Goal: Task Accomplishment & Management: Manage account settings

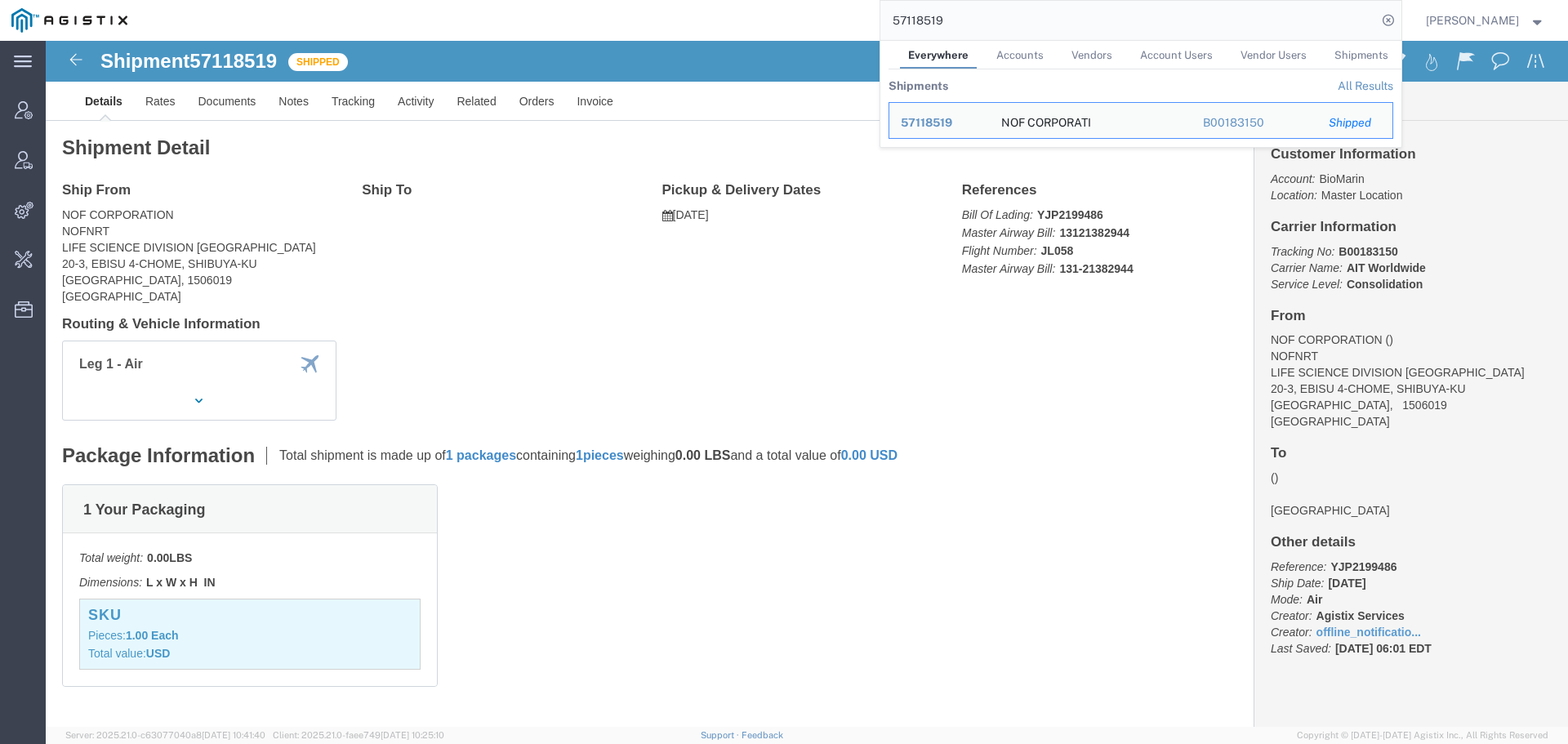
drag, startPoint x: 1035, startPoint y: 35, endPoint x: 624, endPoint y: 32, distance: 411.0
click at [726, 35] on div "57118519 Everywhere Accounts Vendors Account Users Vendor Users Shipments Shipm…" at bounding box center [770, 20] width 1263 height 41
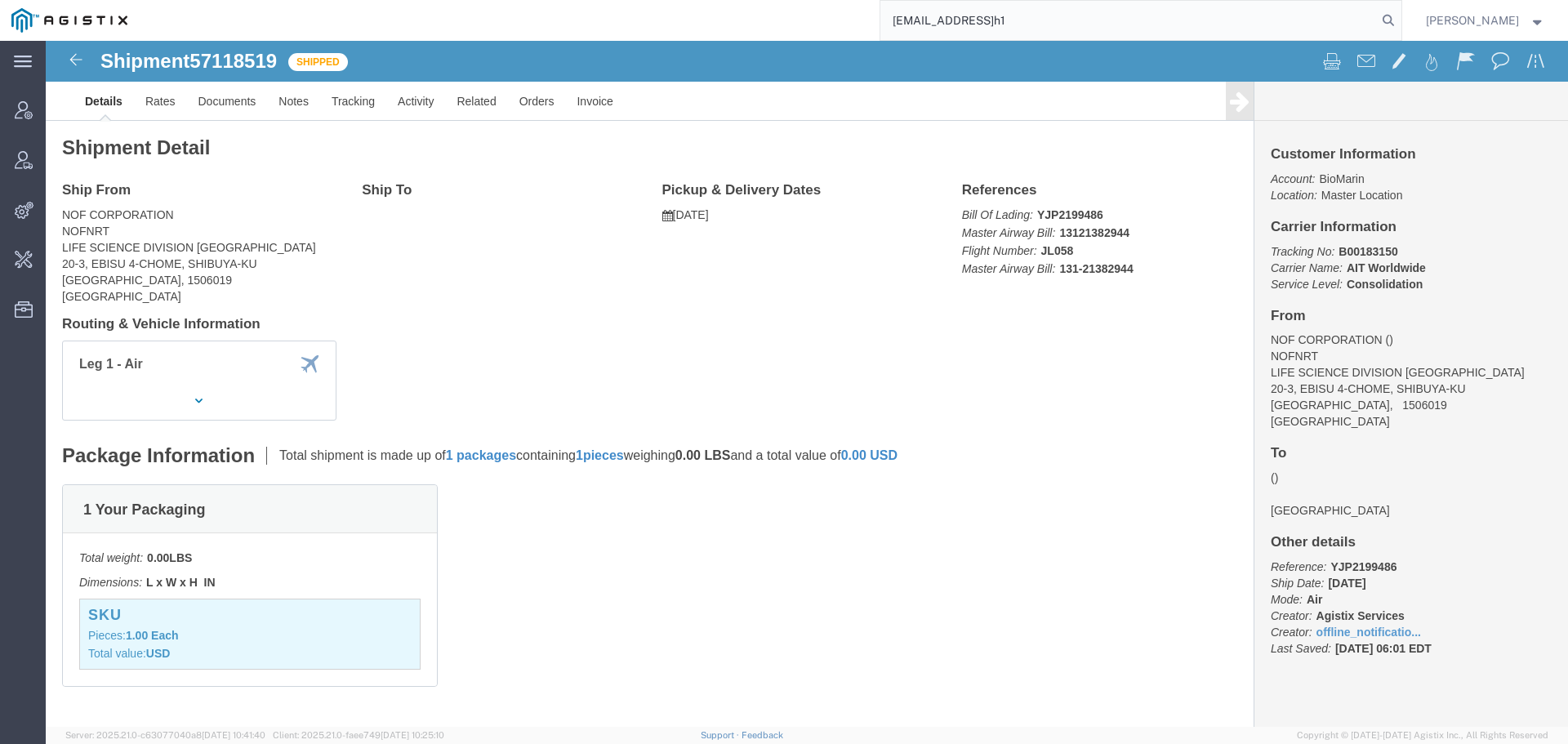
type input "[EMAIL_ADDRESS]h1"
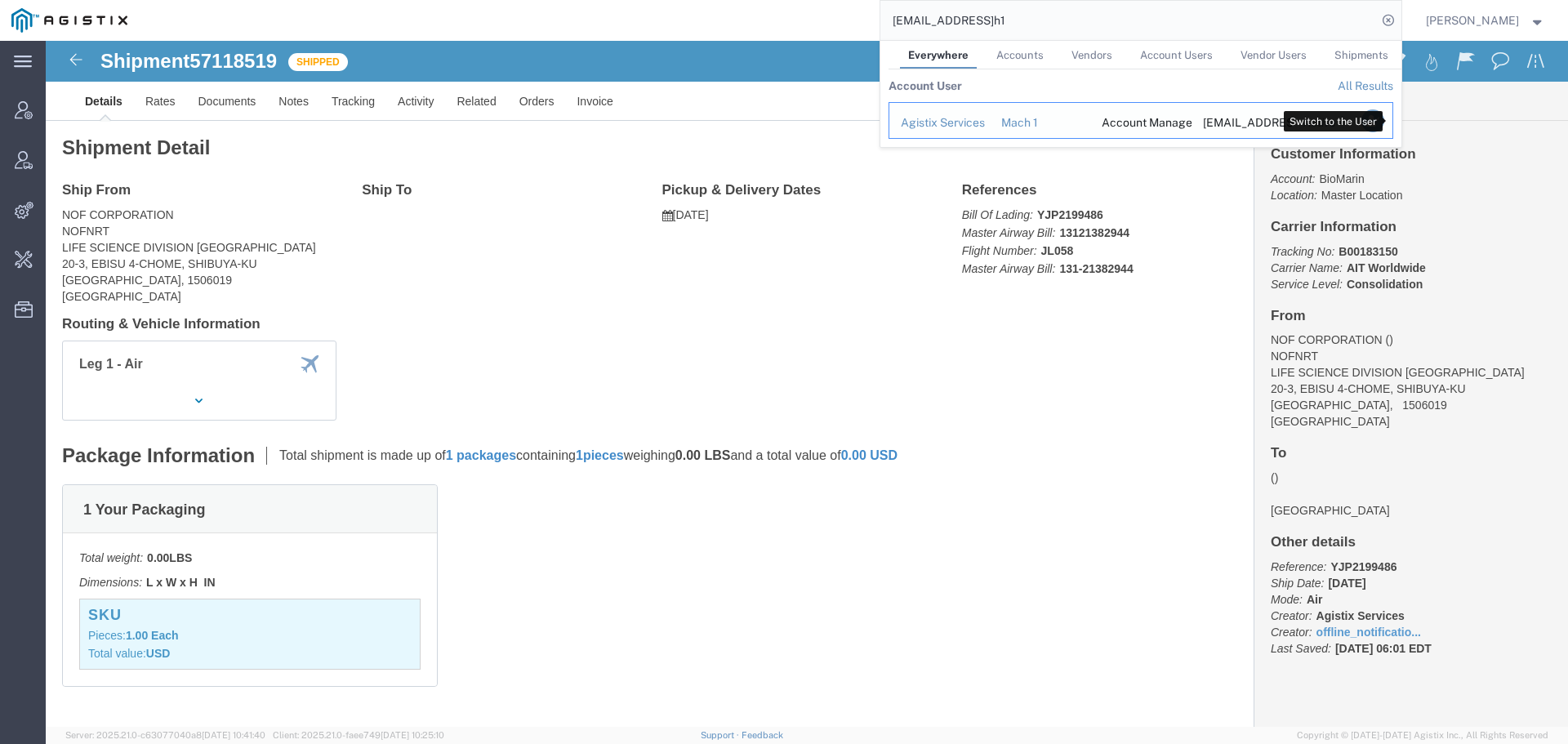
click at [1384, 123] on icon "Search Results" at bounding box center [1372, 120] width 23 height 23
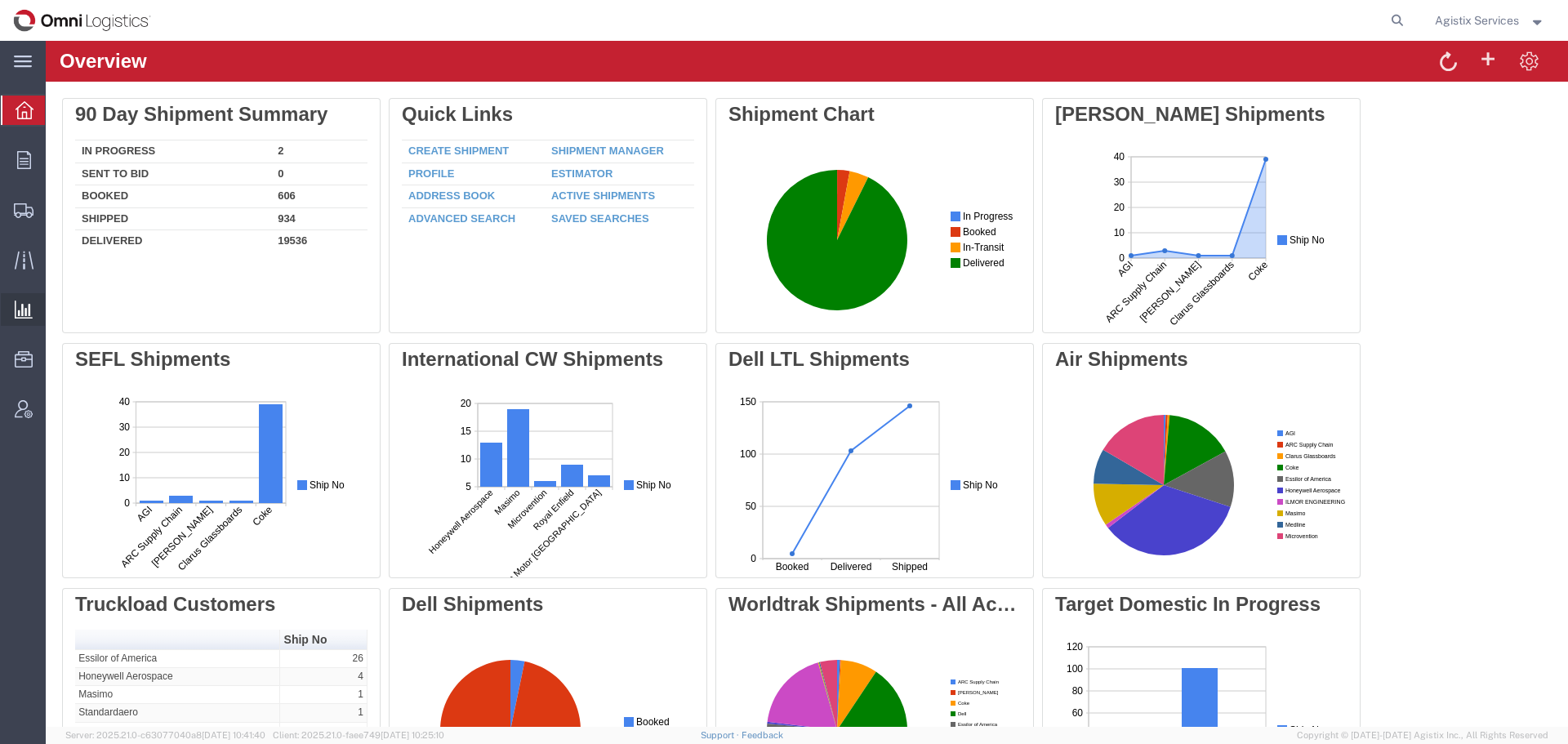
click at [0, 0] on span "Saved Reports" at bounding box center [0, 0] width 0 height 0
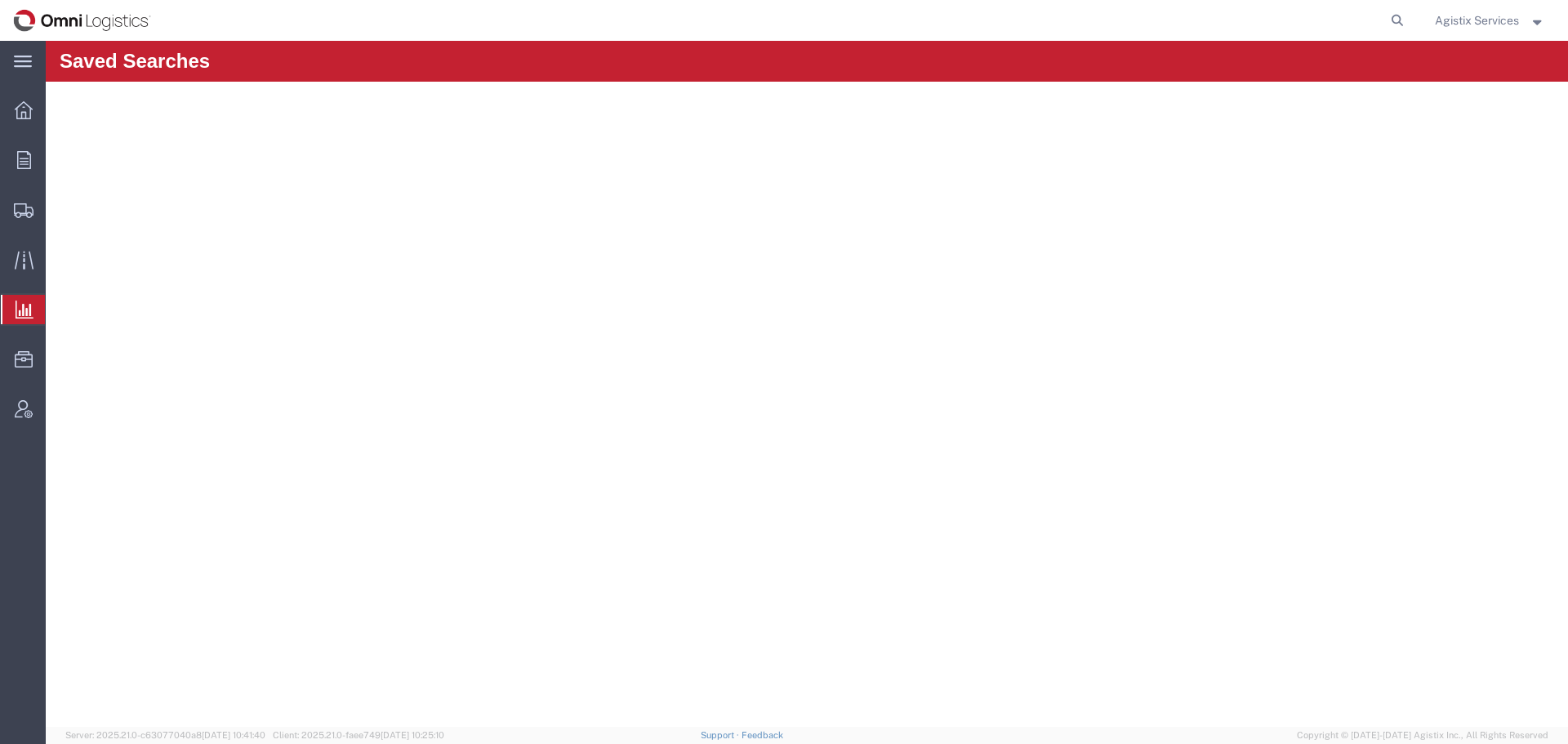
click at [1474, 19] on span "Agistix Services" at bounding box center [1477, 20] width 84 height 18
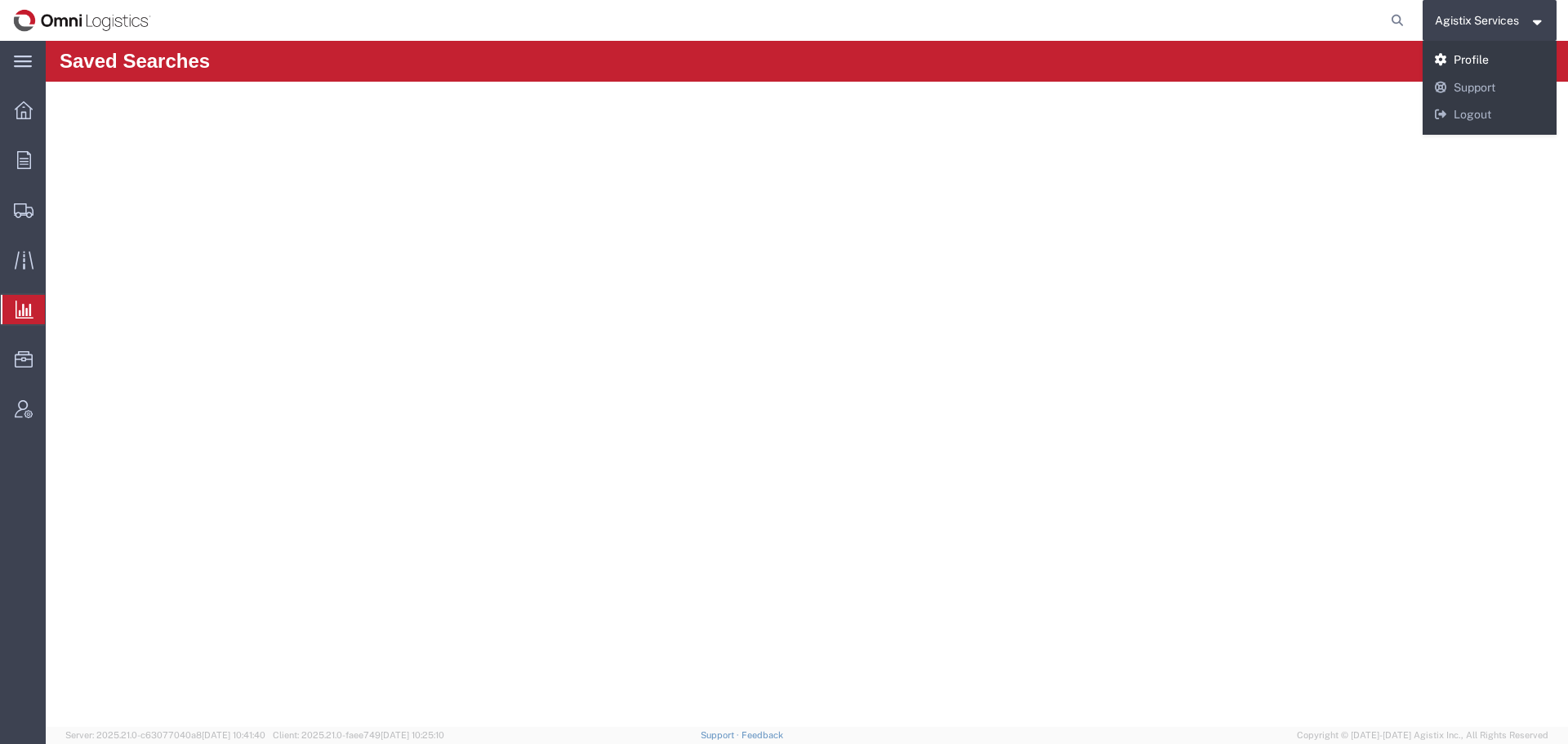
click at [1461, 54] on link "Profile" at bounding box center [1489, 60] width 135 height 28
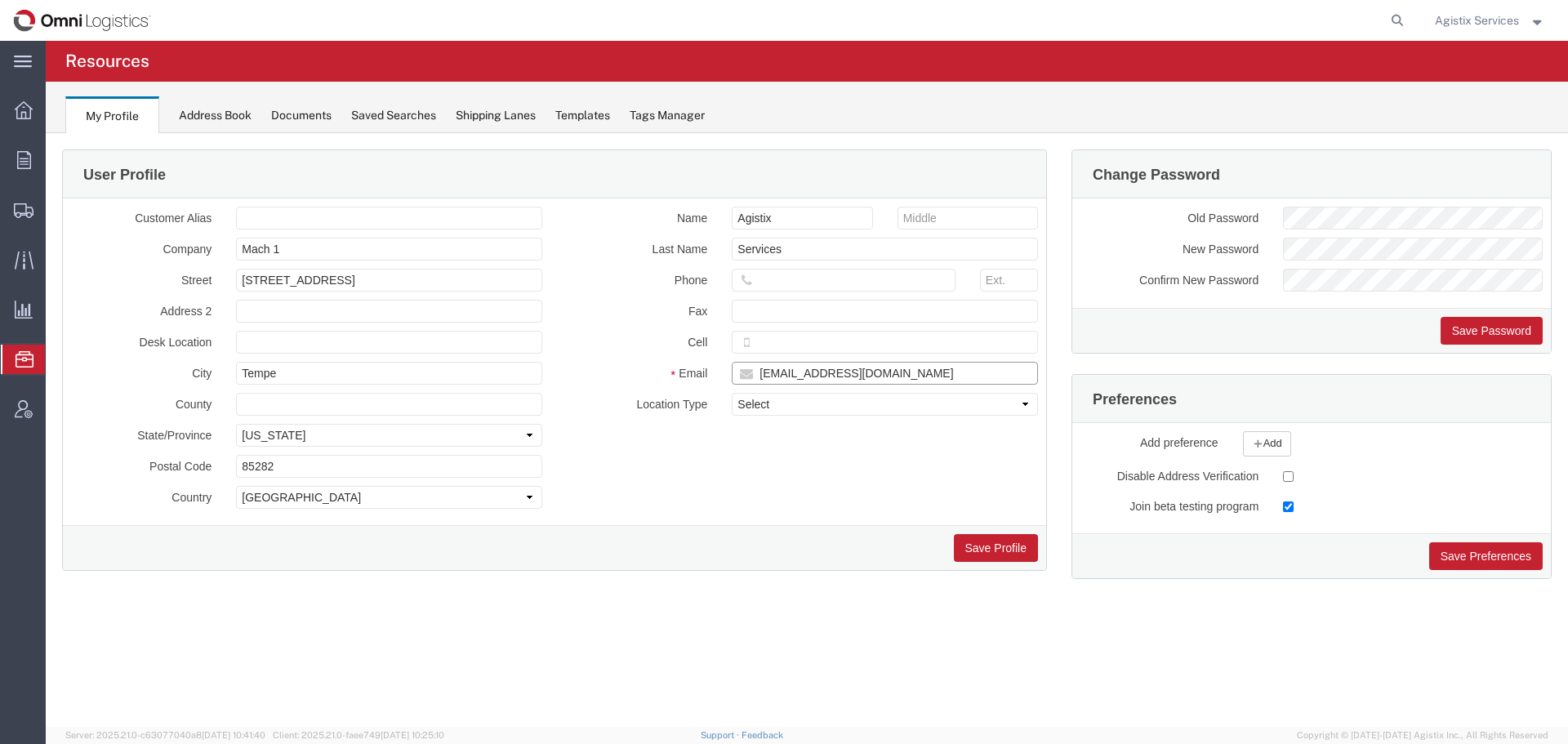
drag, startPoint x: 900, startPoint y: 372, endPoint x: 693, endPoint y: 372, distance: 207.0
click at [693, 372] on div "Email offline@omnilogistics.com" at bounding box center [802, 373] width 496 height 23
click at [0, 0] on span "Saved Reports" at bounding box center [0, 0] width 0 height 0
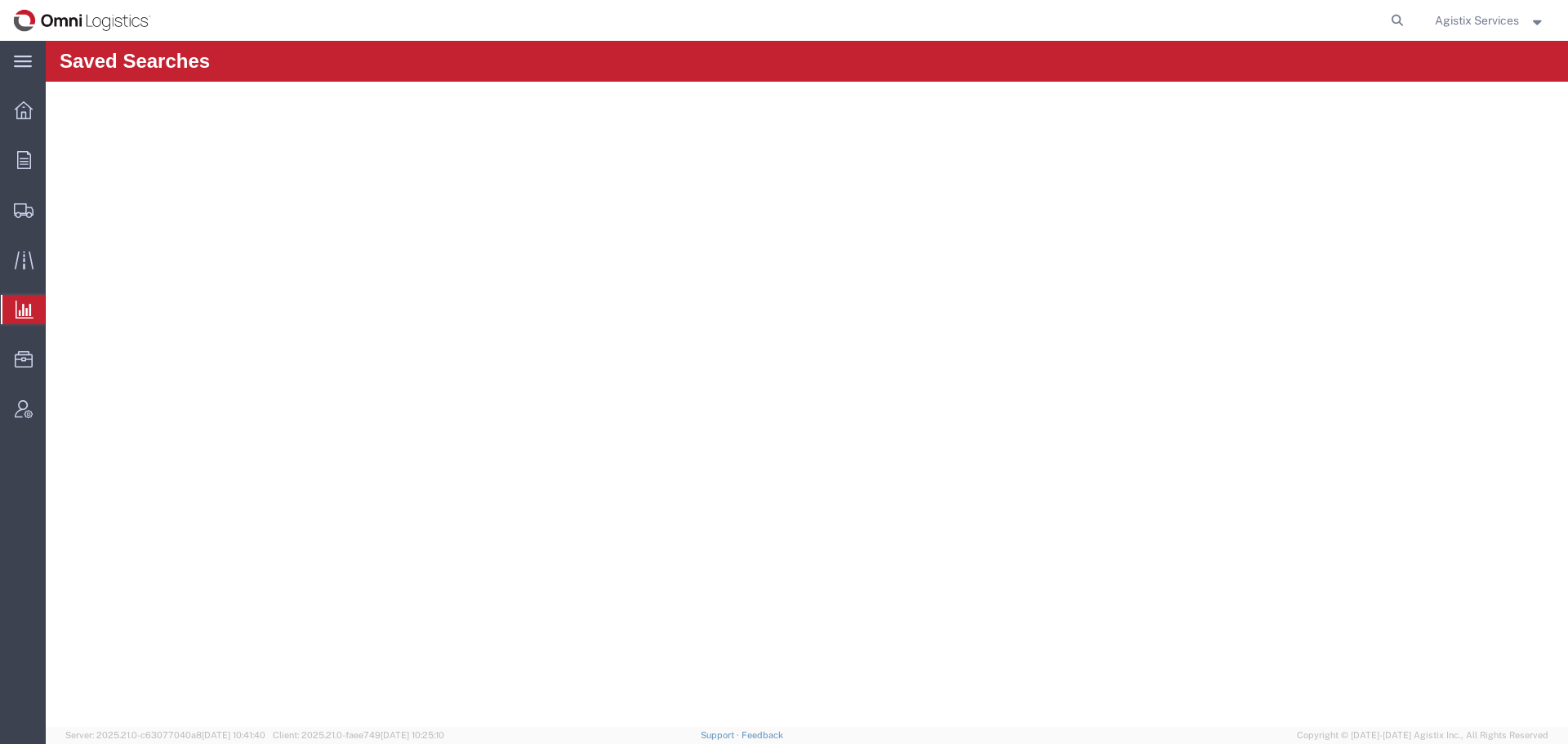
click at [1468, 19] on span "Agistix Services" at bounding box center [1477, 20] width 84 height 18
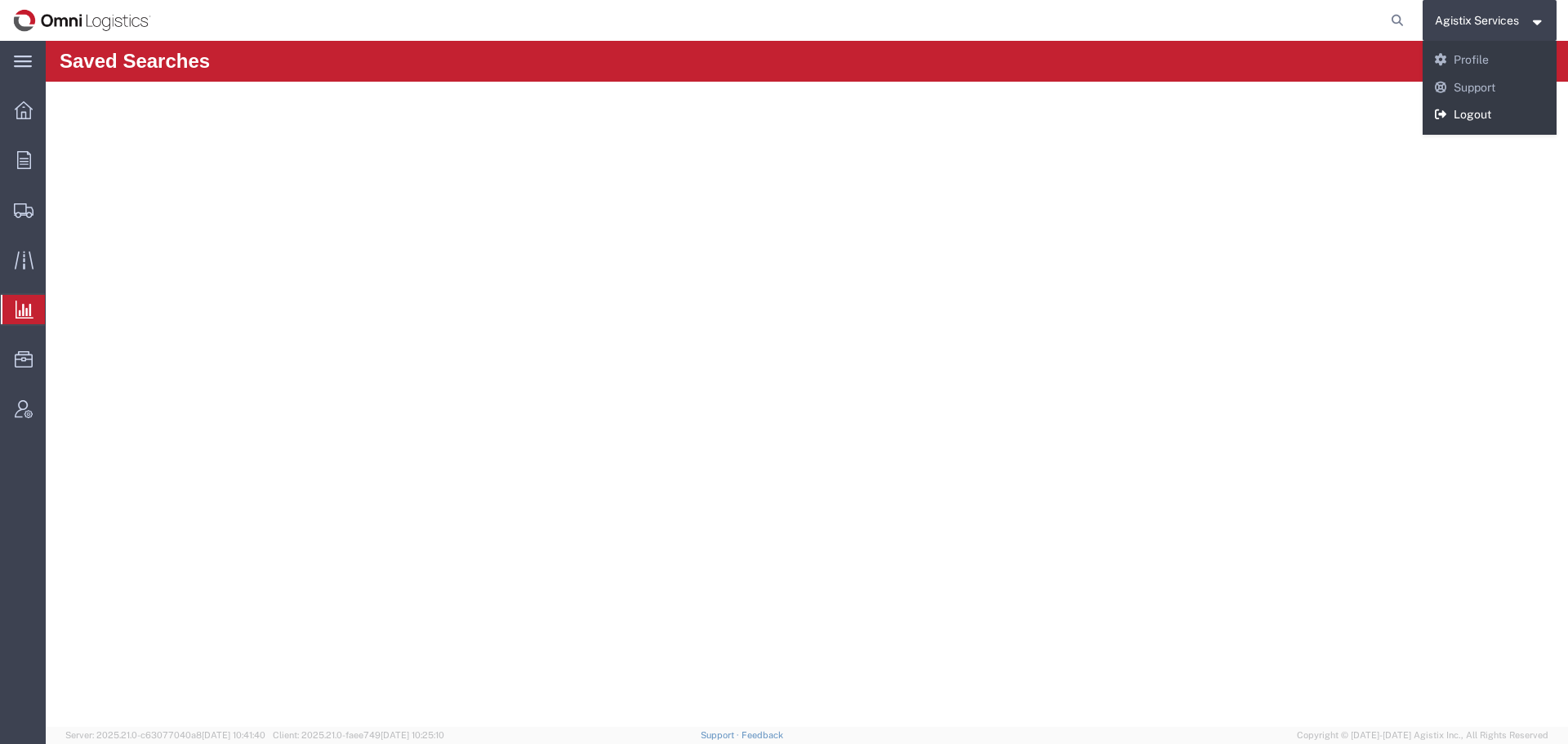
click at [1469, 112] on link "Logout" at bounding box center [1489, 115] width 135 height 28
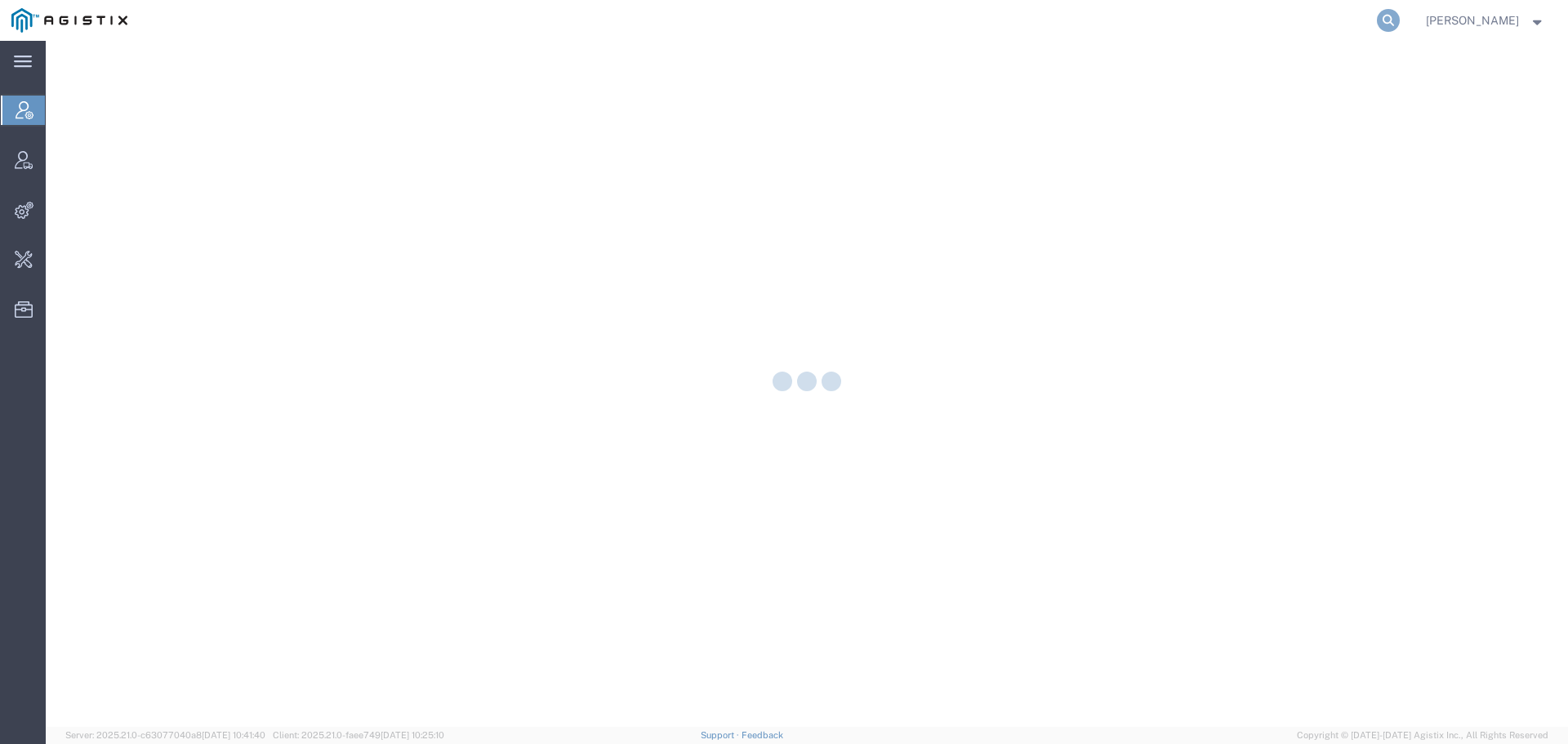
click at [1400, 17] on icon at bounding box center [1388, 20] width 23 height 23
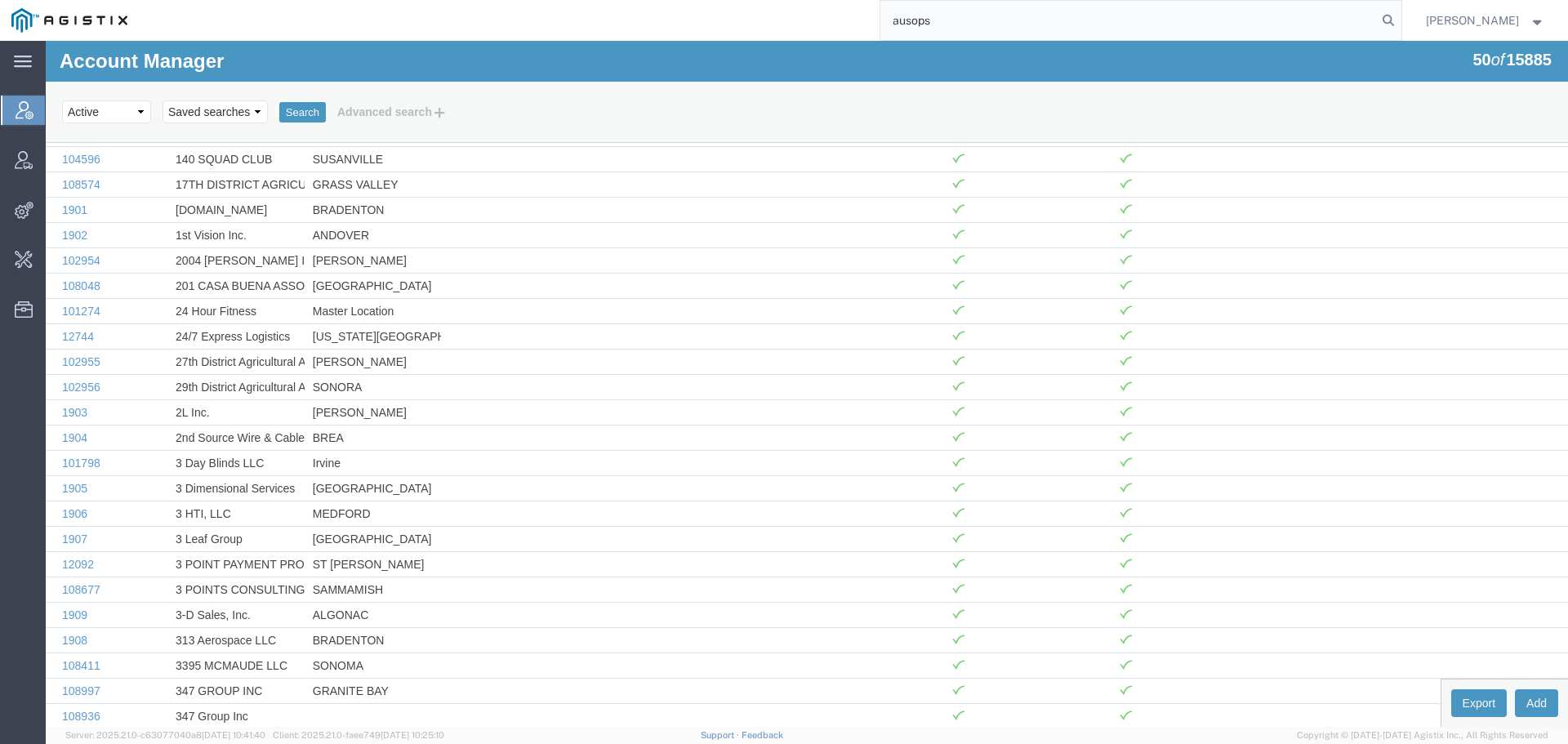
type input "ausops"
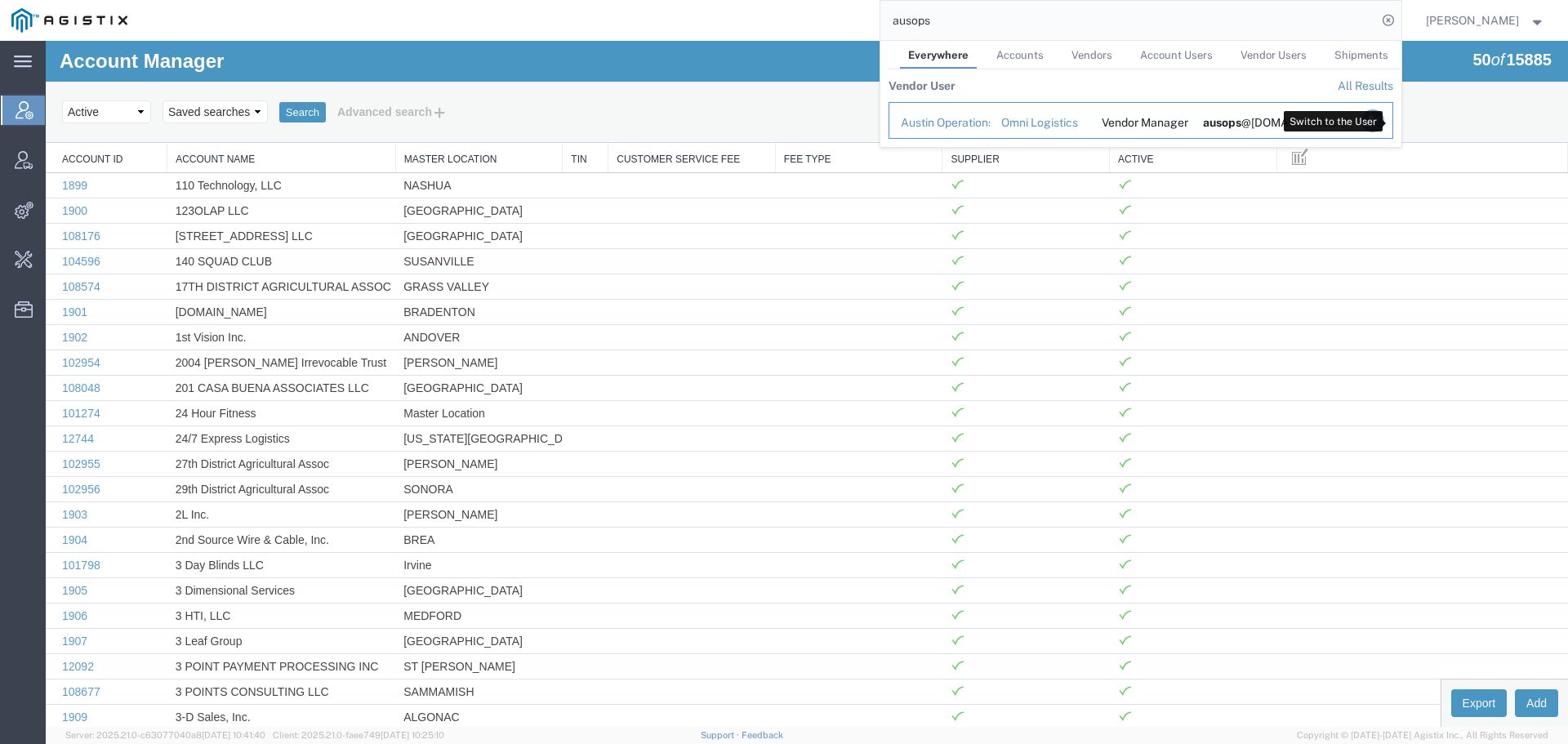
click at [1384, 121] on icon "Search Results" at bounding box center [1372, 120] width 23 height 23
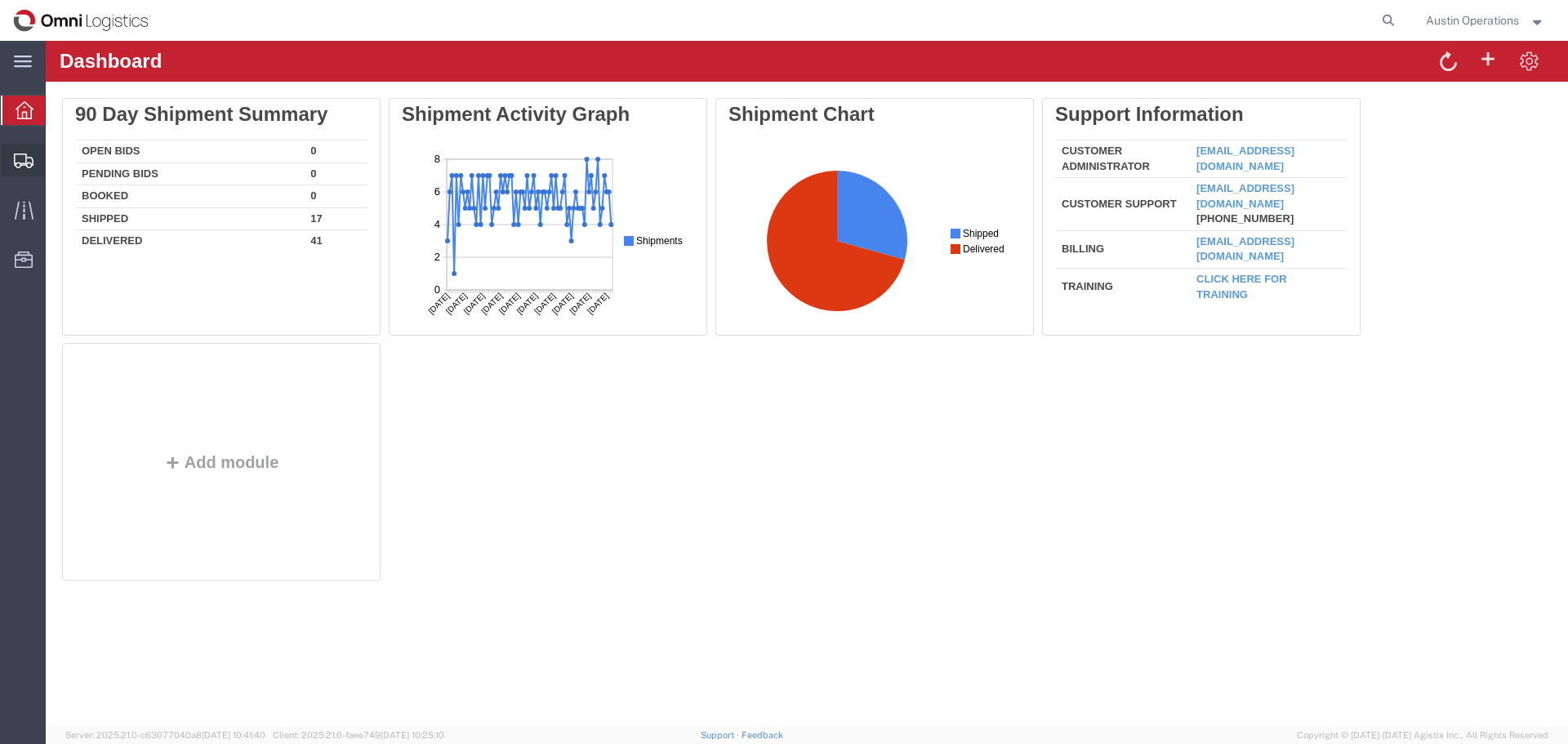
click at [34, 160] on div at bounding box center [24, 160] width 46 height 33
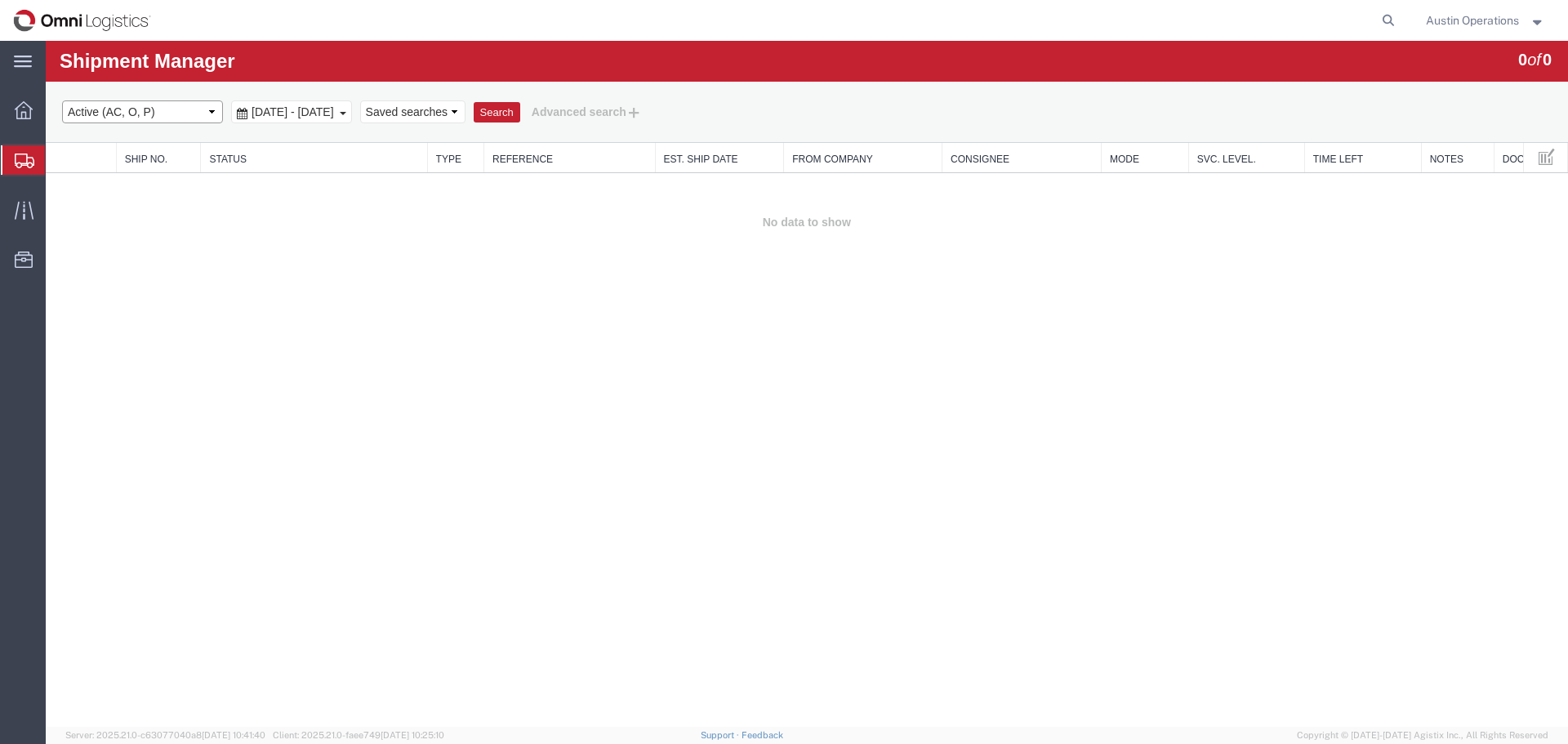
click at [183, 111] on select "Select status Active (AC, O, P) All Approved Awaiting Confirmation (AC) Booked …" at bounding box center [142, 112] width 161 height 23
select select "ALL"
click at [62, 101] on select "Select status Active (AC, O, P) All Approved Awaiting Confirmation (AC) Booked …" at bounding box center [142, 112] width 161 height 23
click at [520, 110] on button "Search" at bounding box center [497, 113] width 47 height 21
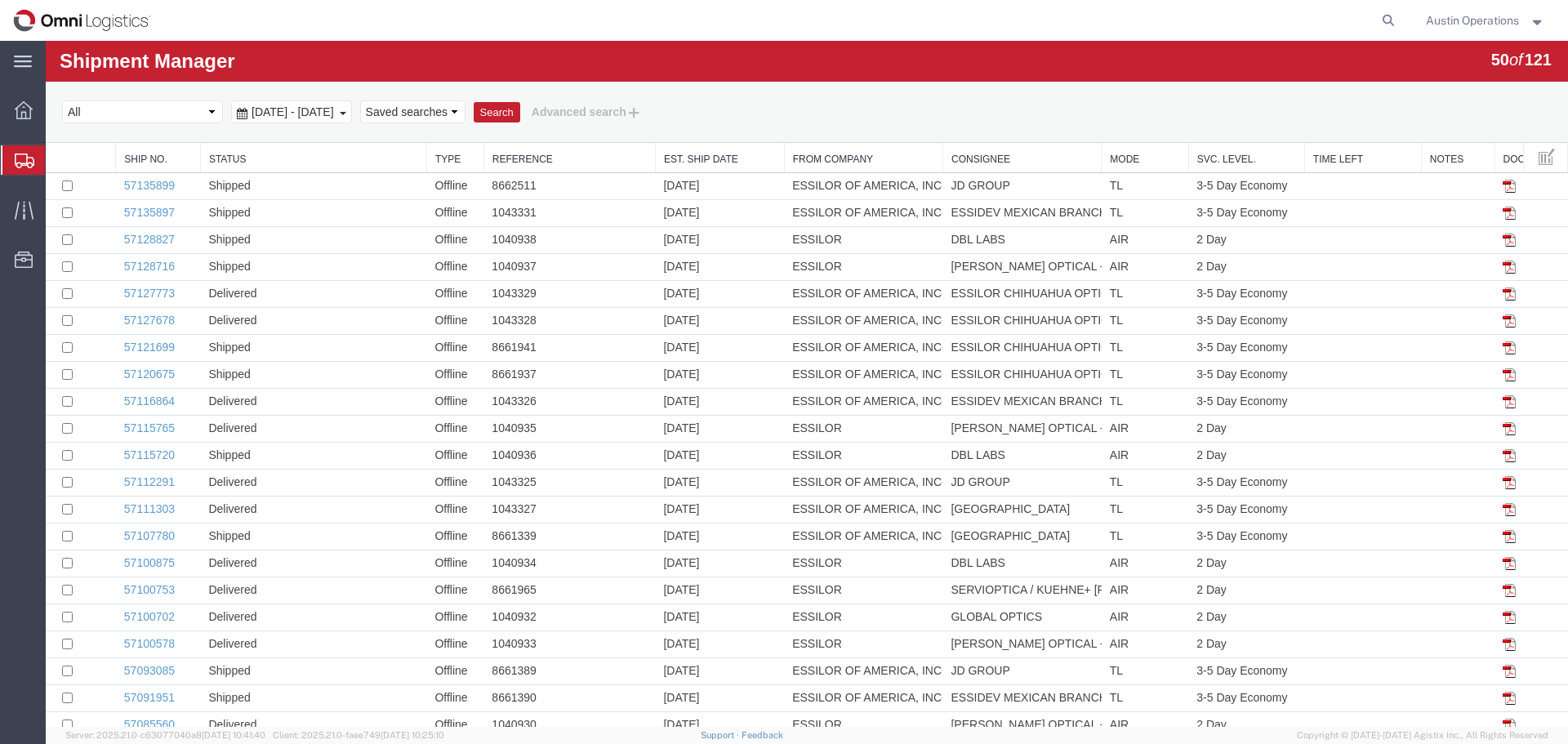
click at [1488, 23] on span "Austin Operations" at bounding box center [1472, 20] width 93 height 18
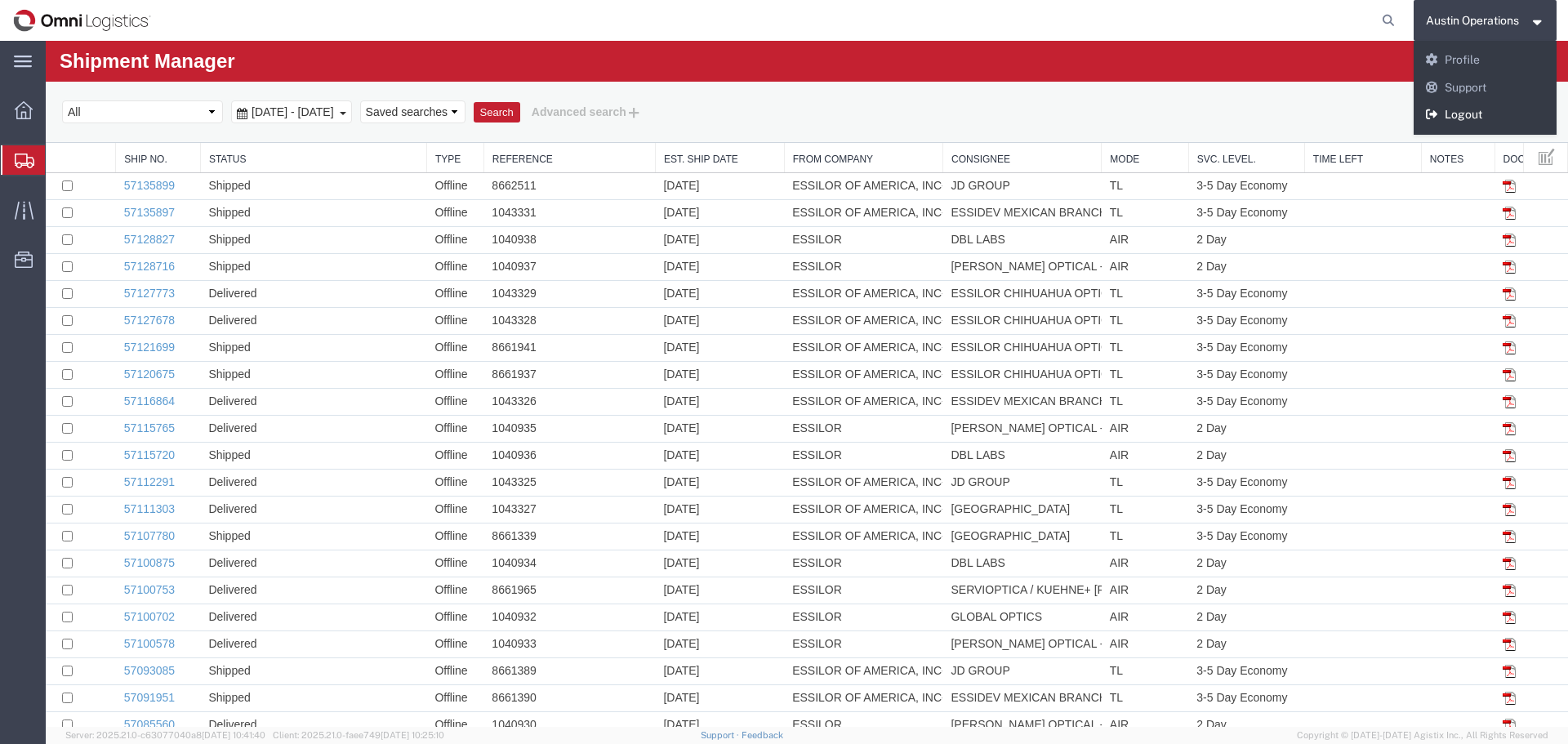
click at [1444, 113] on link "Logout" at bounding box center [1486, 115] width 144 height 28
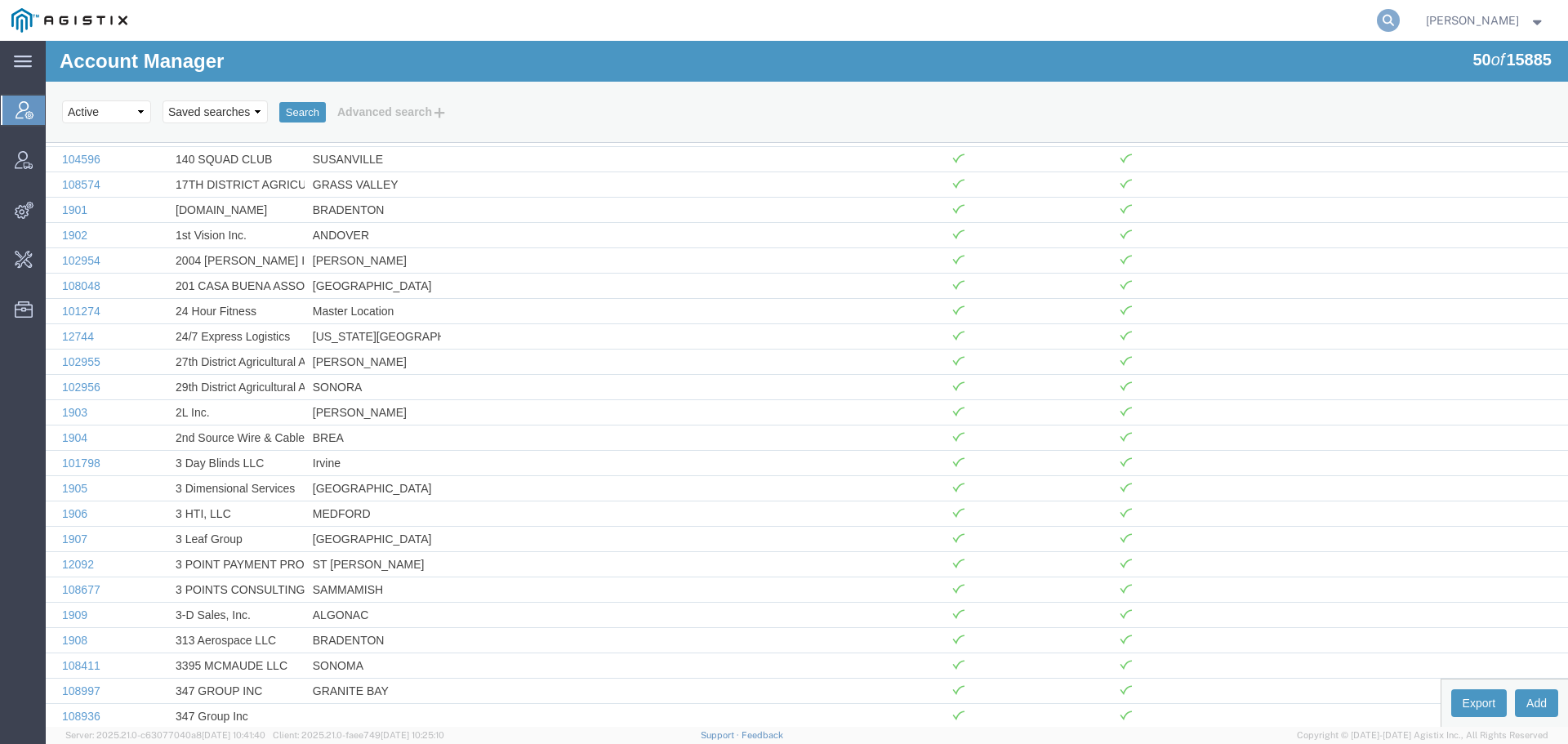
click at [1400, 17] on icon at bounding box center [1388, 20] width 23 height 23
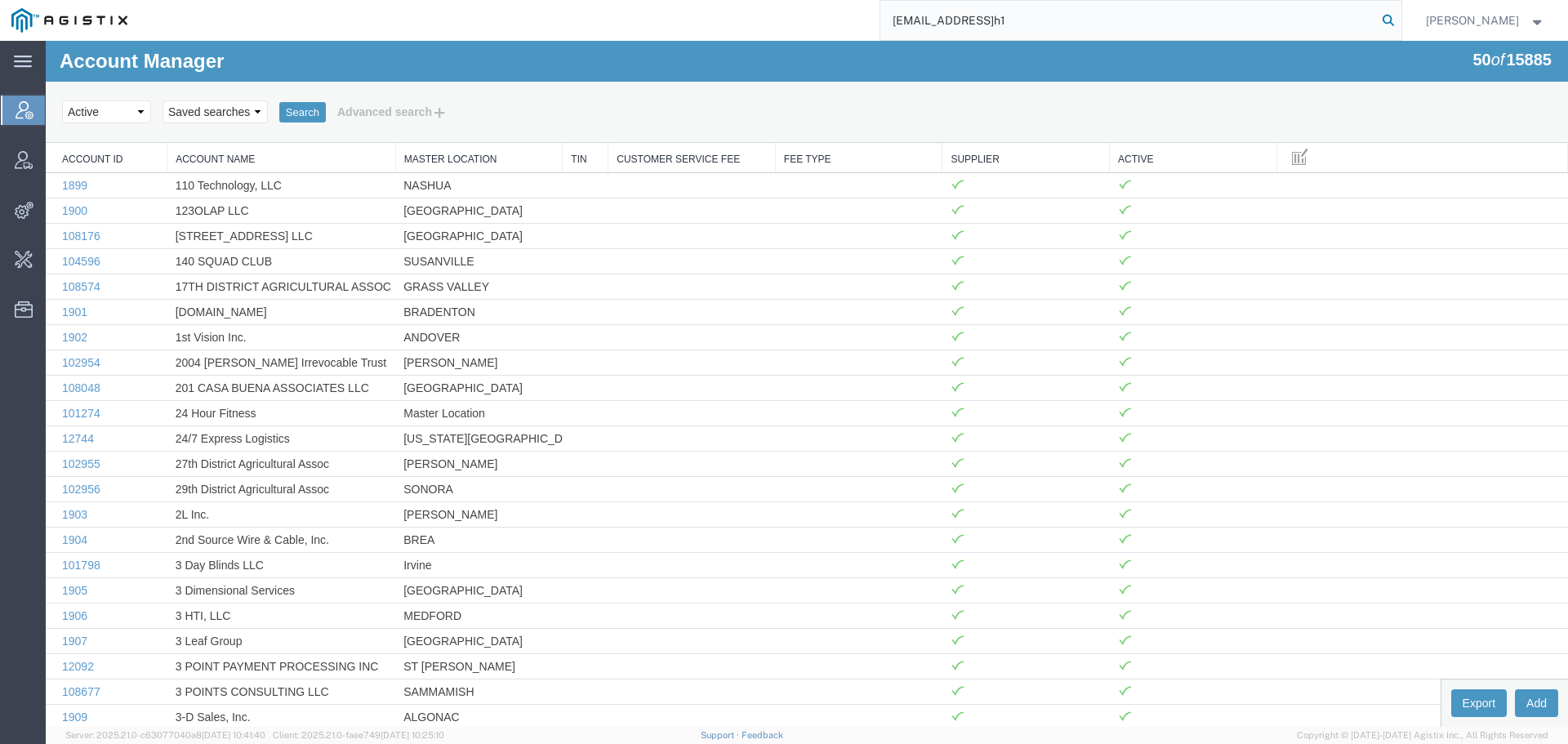
type input "offline@mach1"
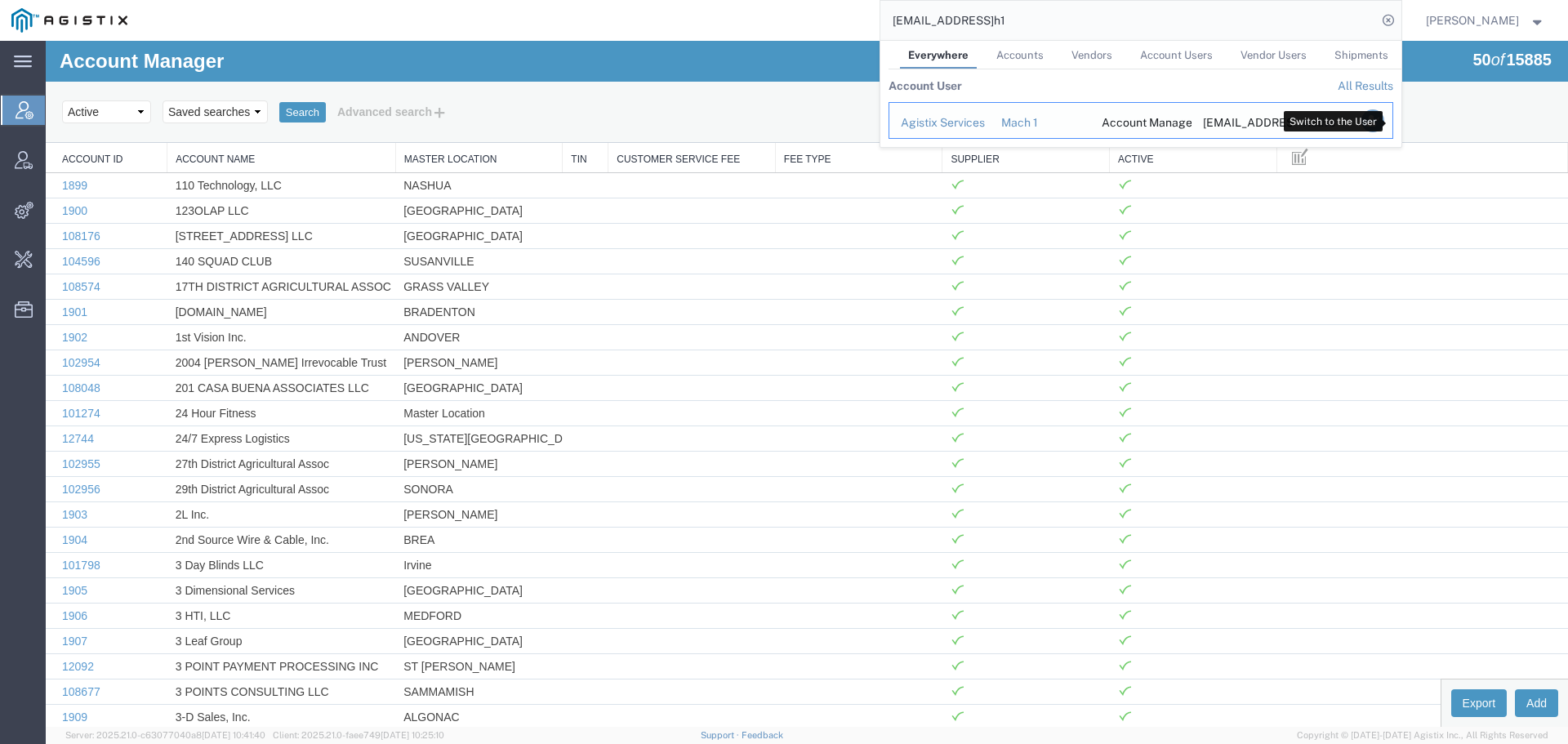
click at [1384, 121] on icon "Search Results" at bounding box center [1372, 120] width 23 height 23
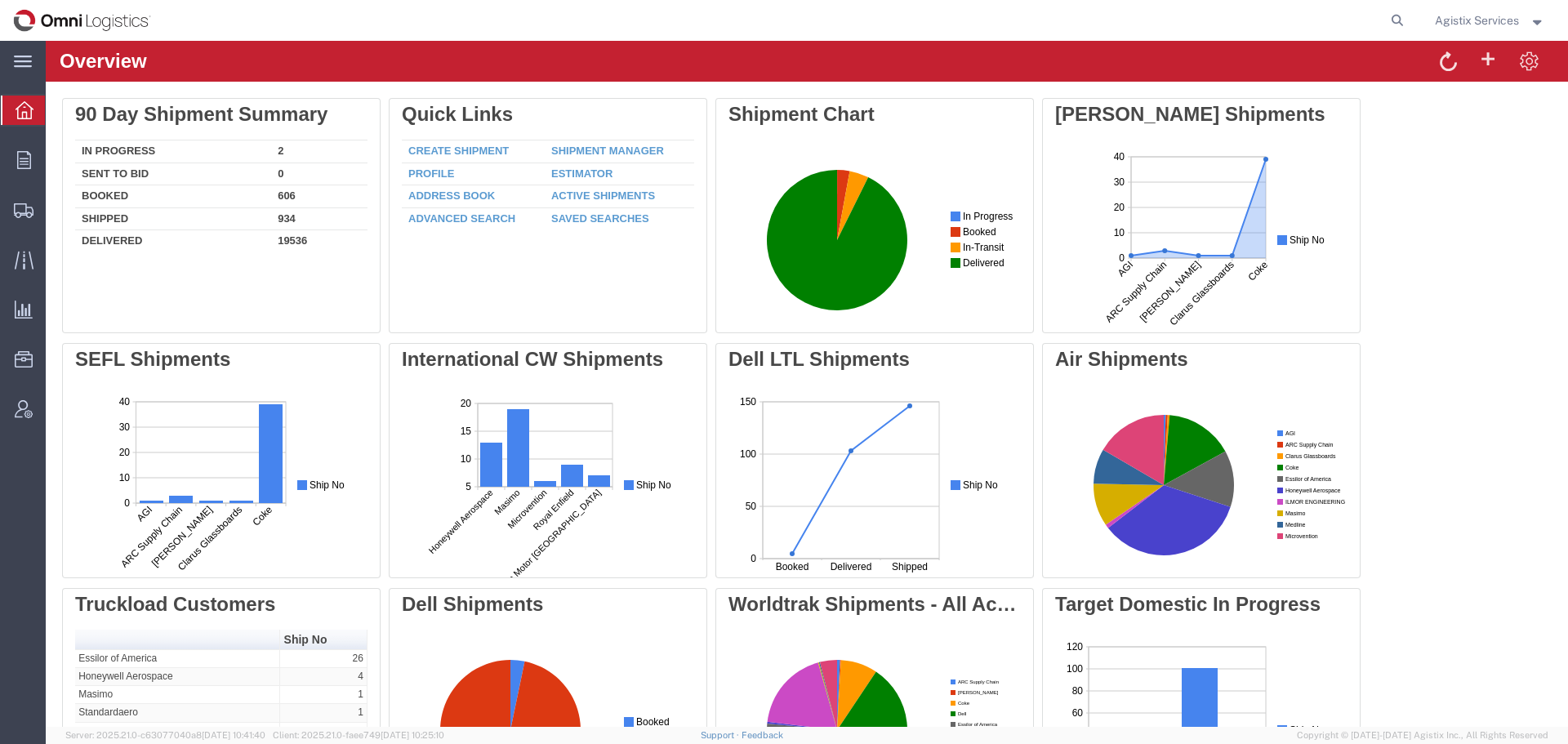
click at [1462, 17] on span "Agistix Services" at bounding box center [1477, 20] width 84 height 18
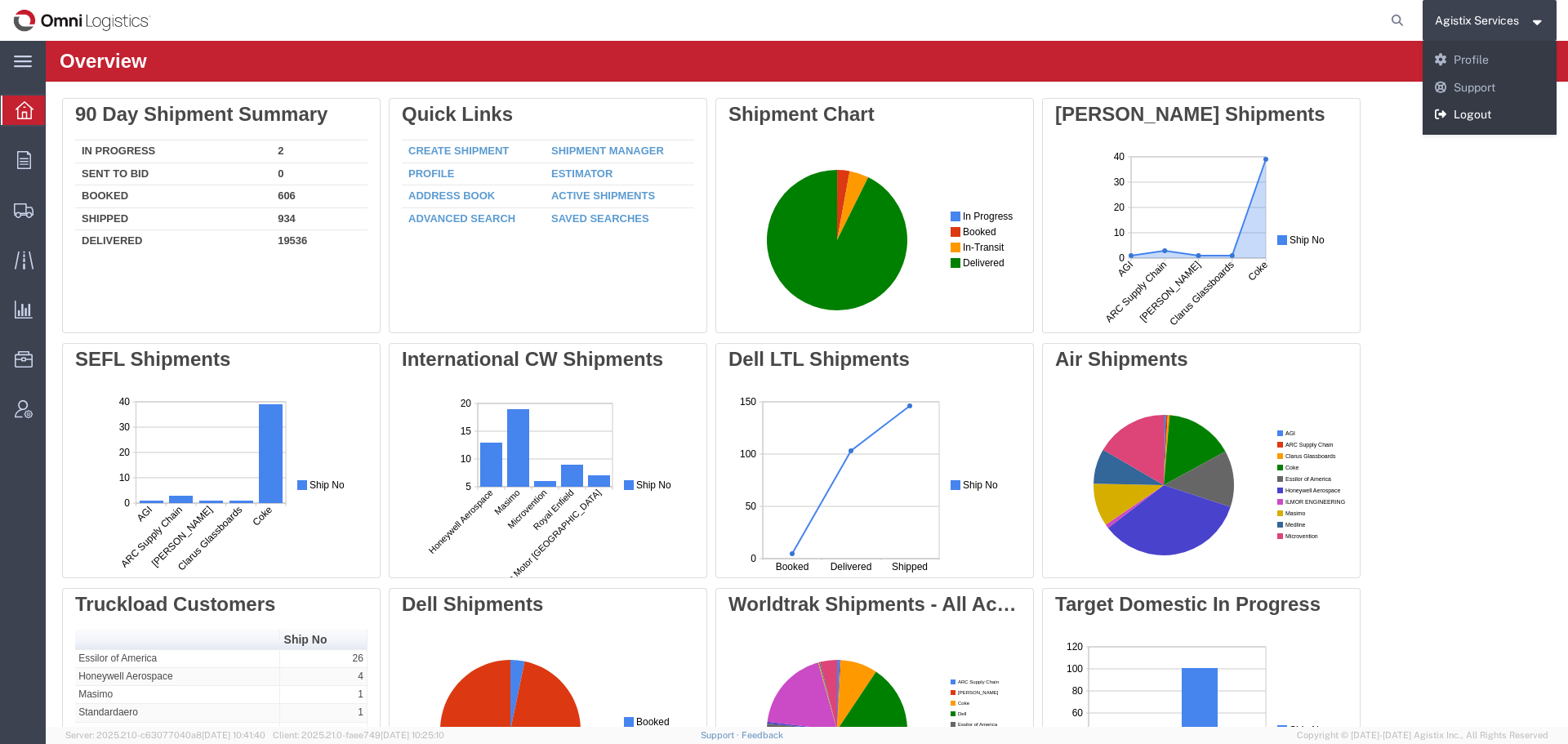
drag, startPoint x: 1466, startPoint y: 113, endPoint x: 1411, endPoint y: 68, distance: 71.1
click at [1466, 113] on link "Logout" at bounding box center [1489, 115] width 135 height 28
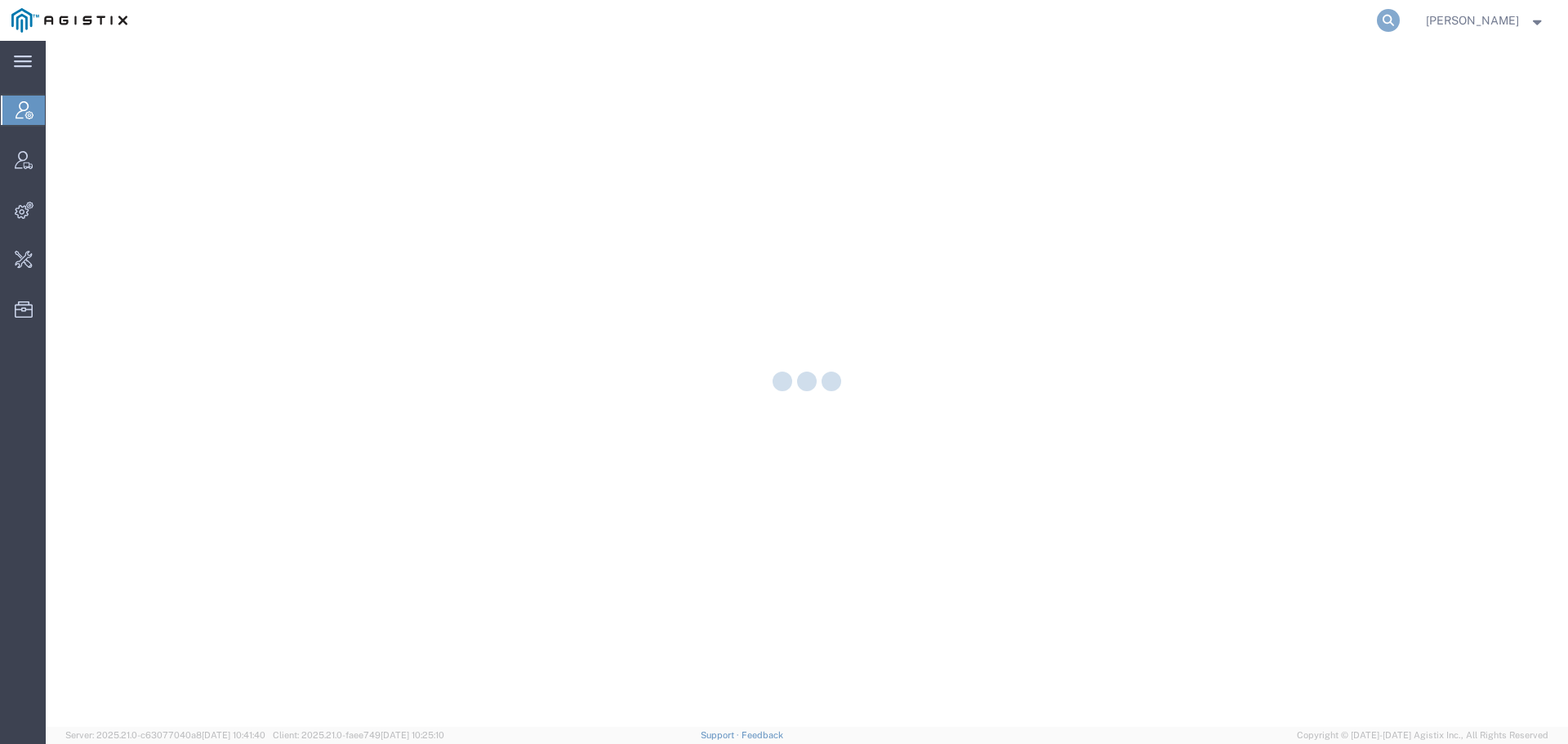
click at [1400, 17] on icon at bounding box center [1388, 20] width 23 height 23
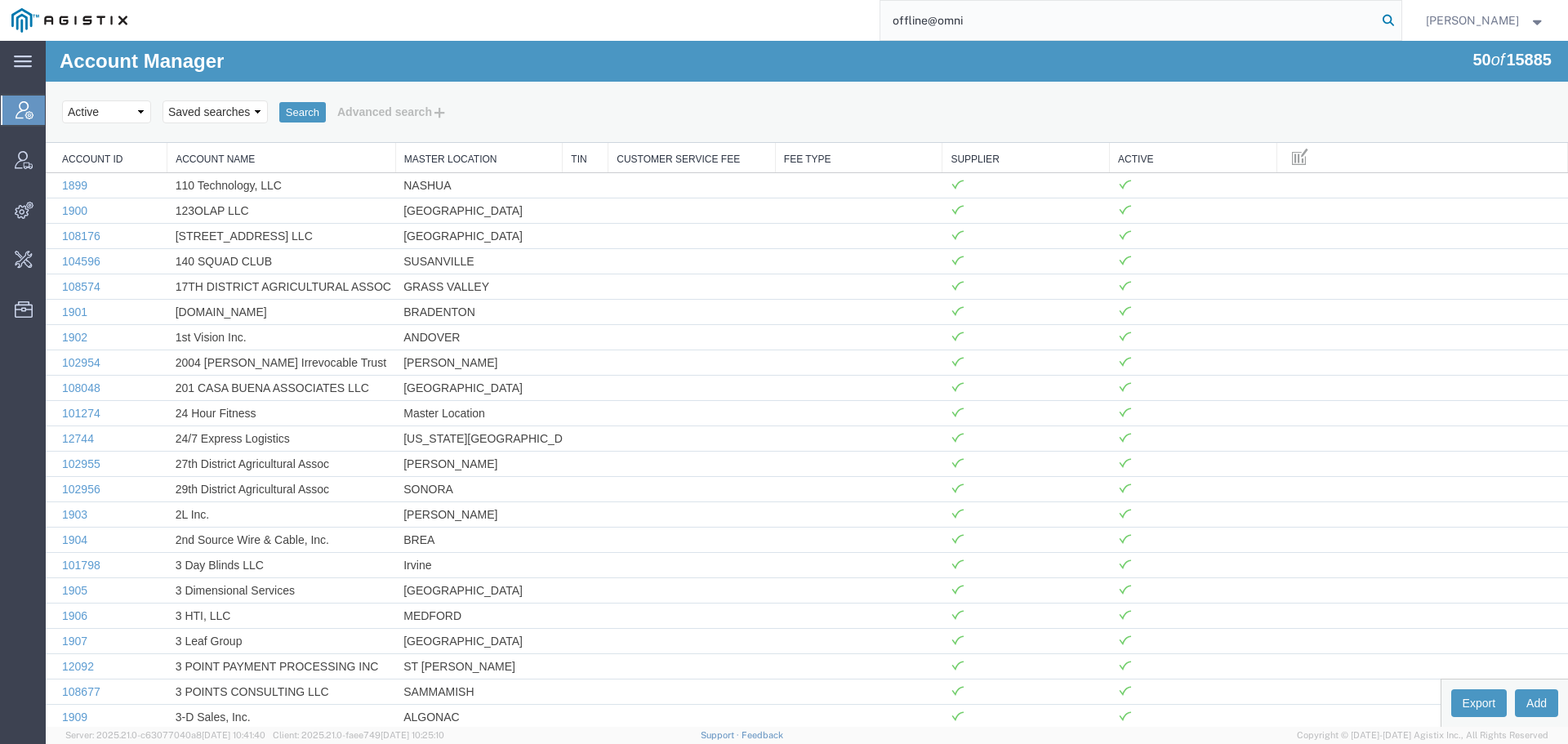
type input "offline@omni"
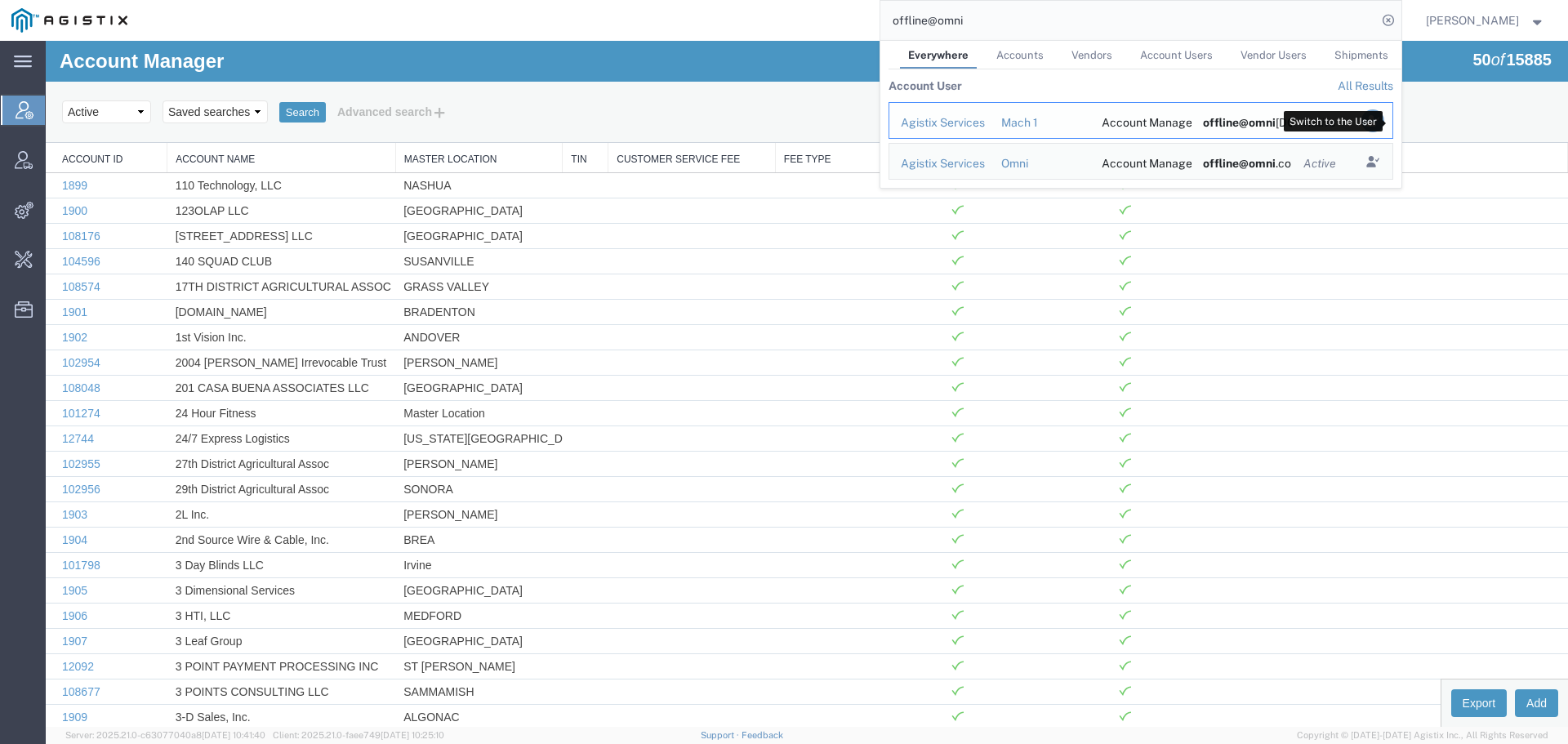
click at [1384, 126] on icon "Search Results" at bounding box center [1372, 120] width 23 height 23
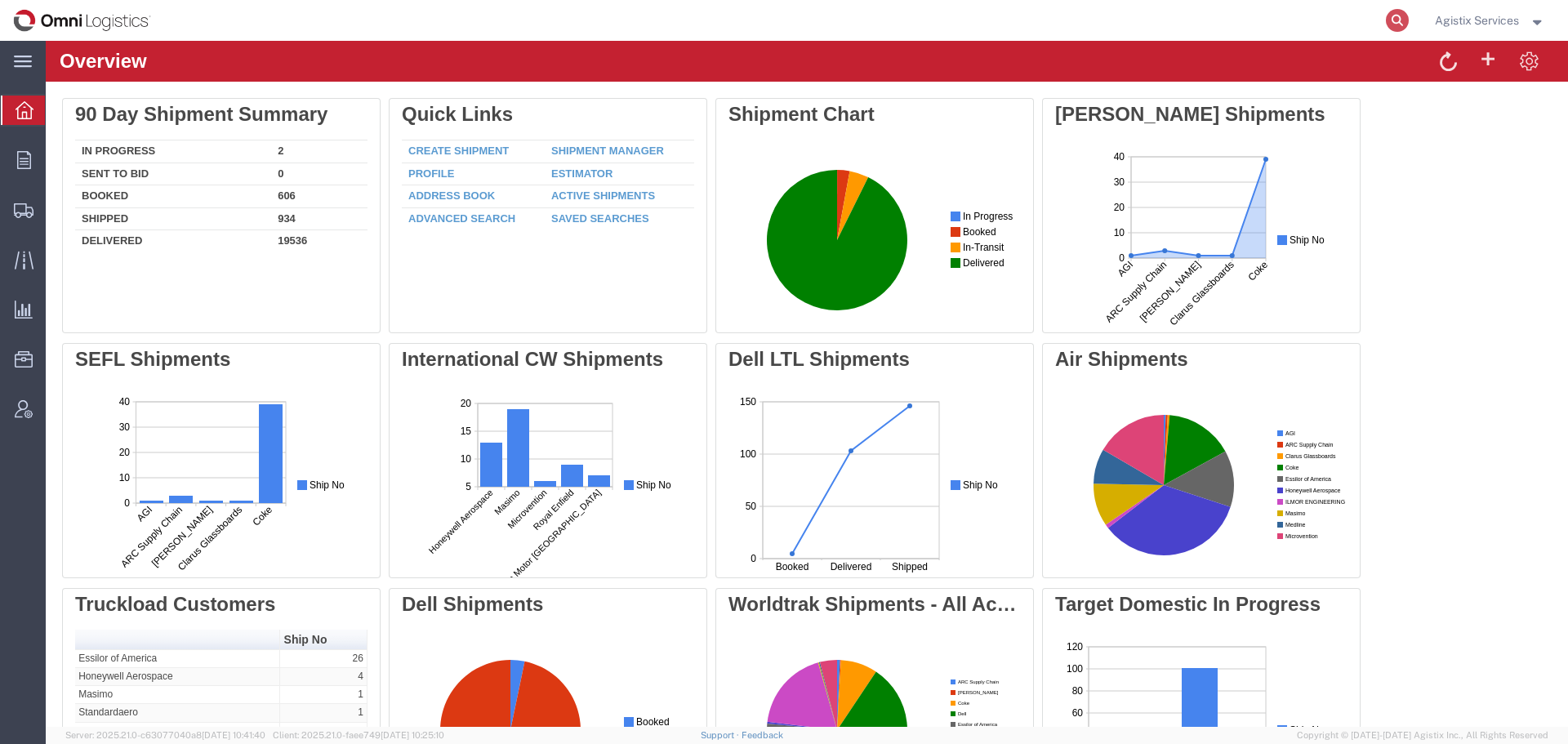
click at [1395, 27] on icon at bounding box center [1397, 20] width 23 height 23
click at [0, 0] on span "Shipment Manager" at bounding box center [0, 0] width 0 height 0
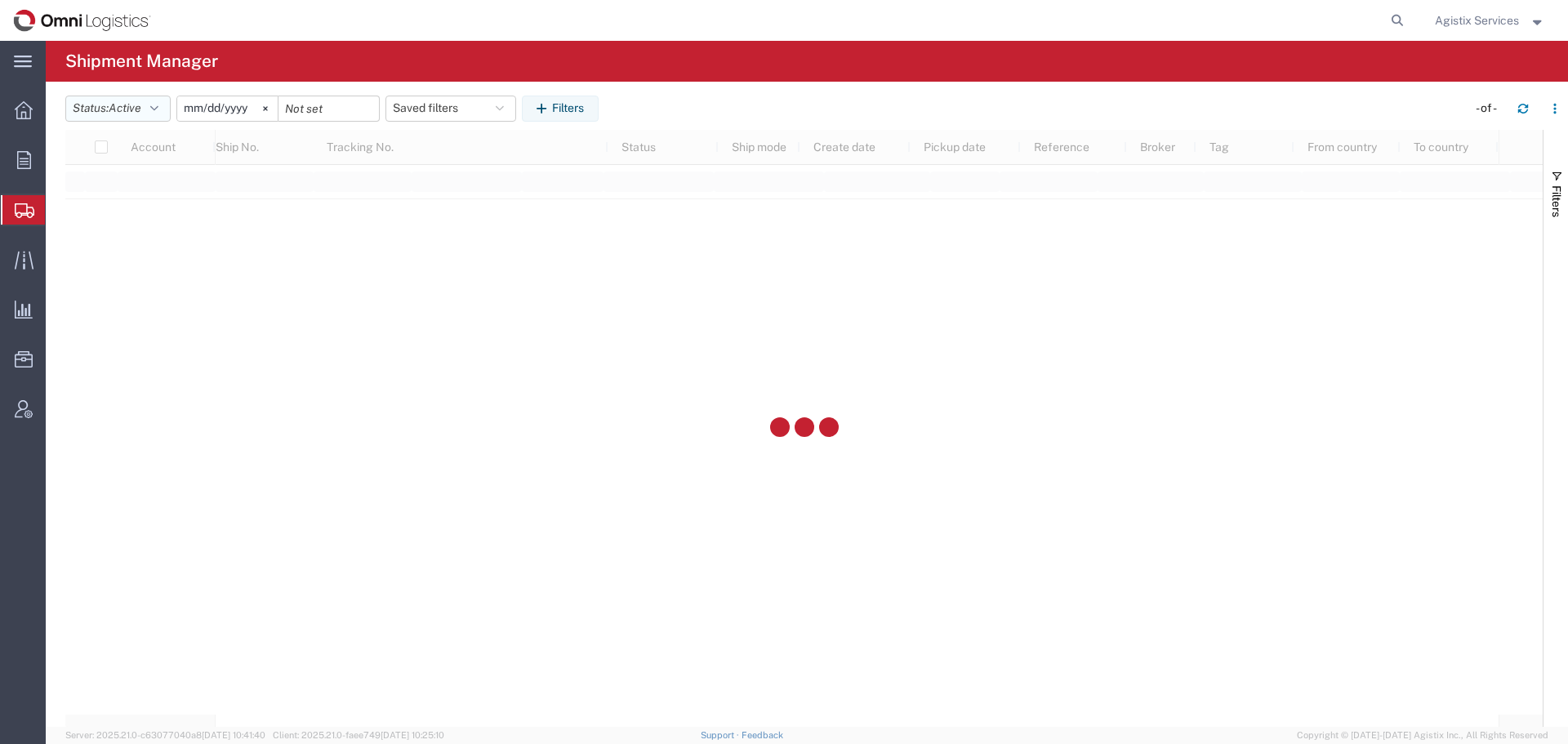
click at [139, 117] on button "Status: Active" at bounding box center [118, 108] width 105 height 26
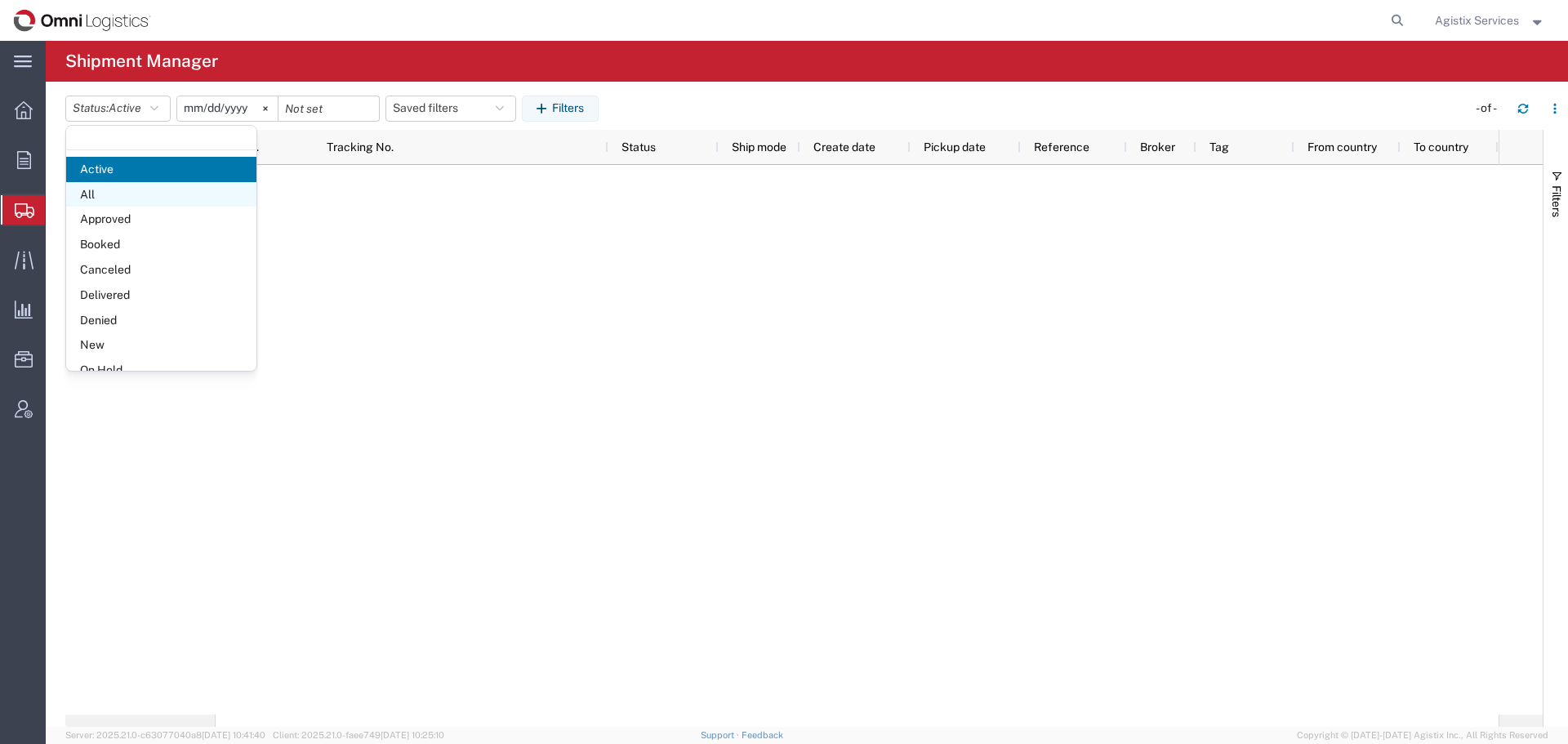
click at [129, 190] on span "All" at bounding box center [161, 195] width 190 height 25
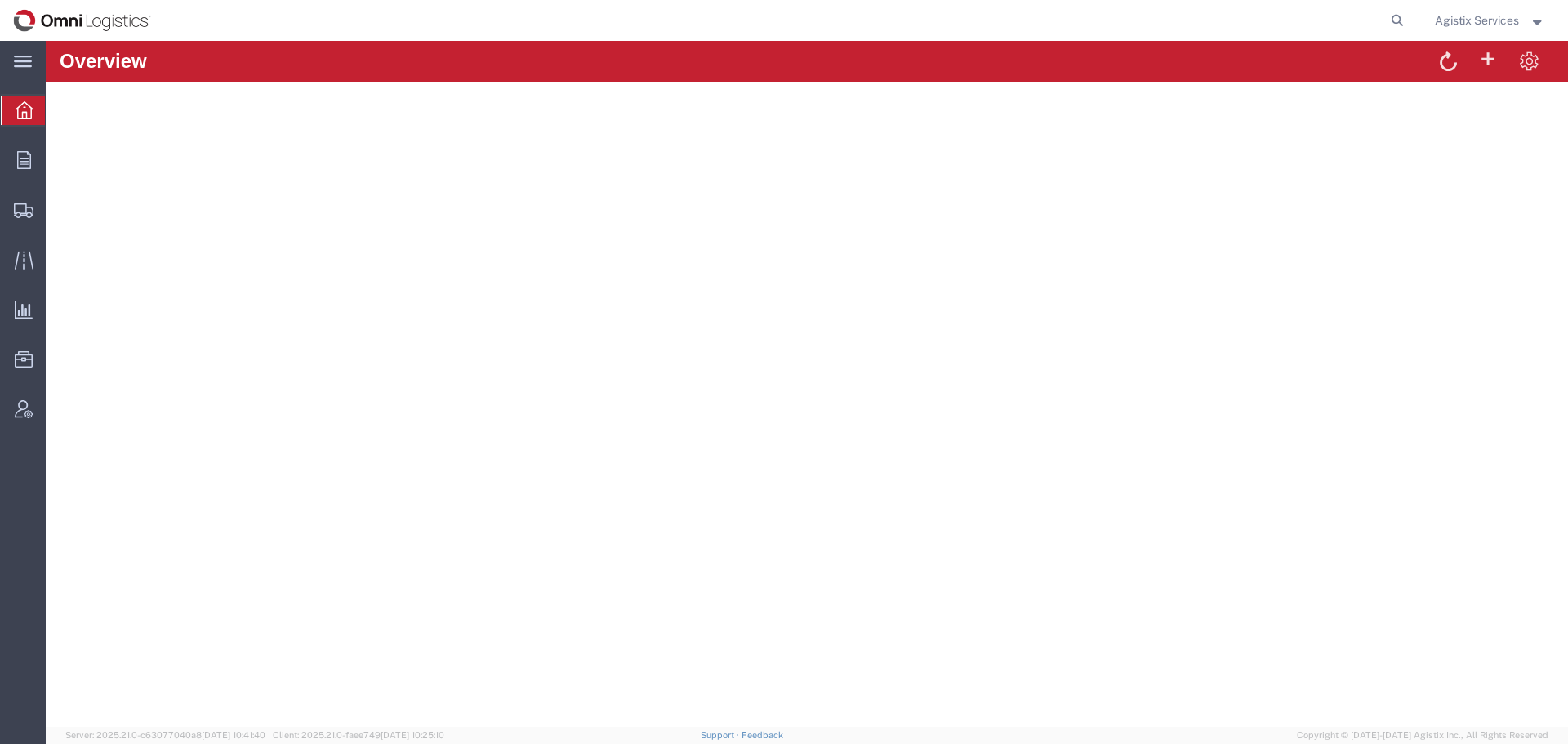
click at [1483, 20] on span "Agistix Services" at bounding box center [1477, 20] width 84 height 18
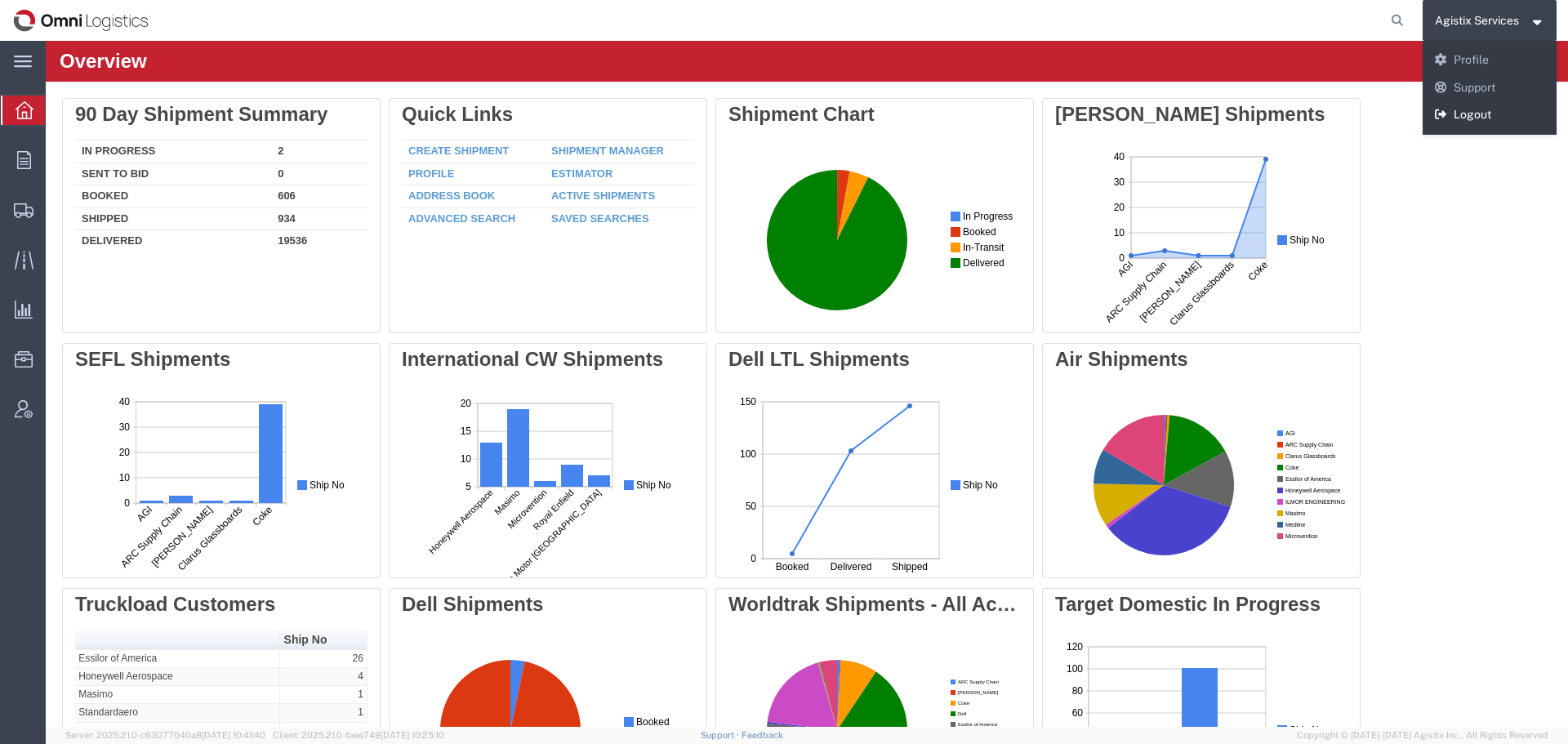
click at [1463, 118] on link "Logout" at bounding box center [1489, 115] width 135 height 28
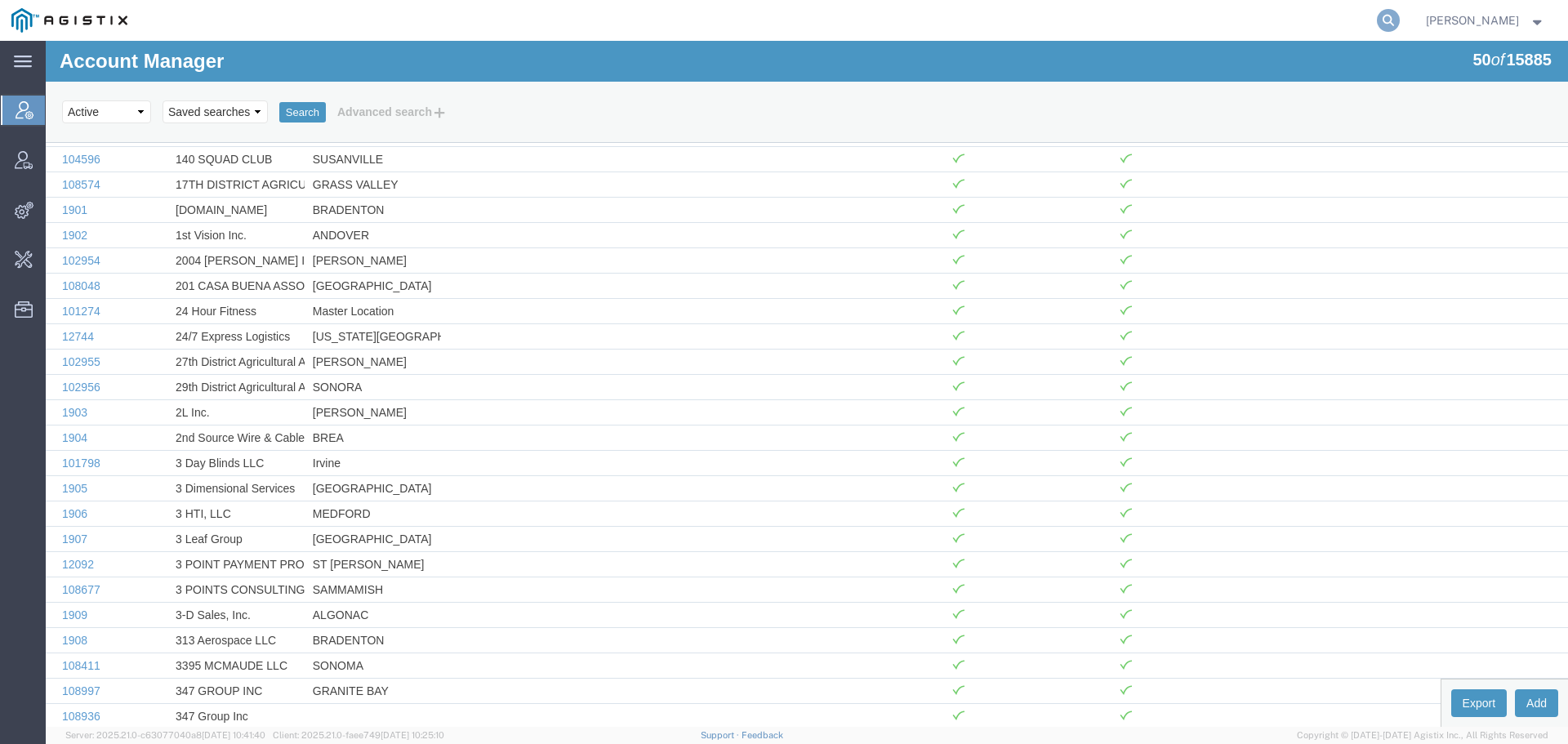
click at [1400, 25] on icon at bounding box center [1388, 20] width 23 height 23
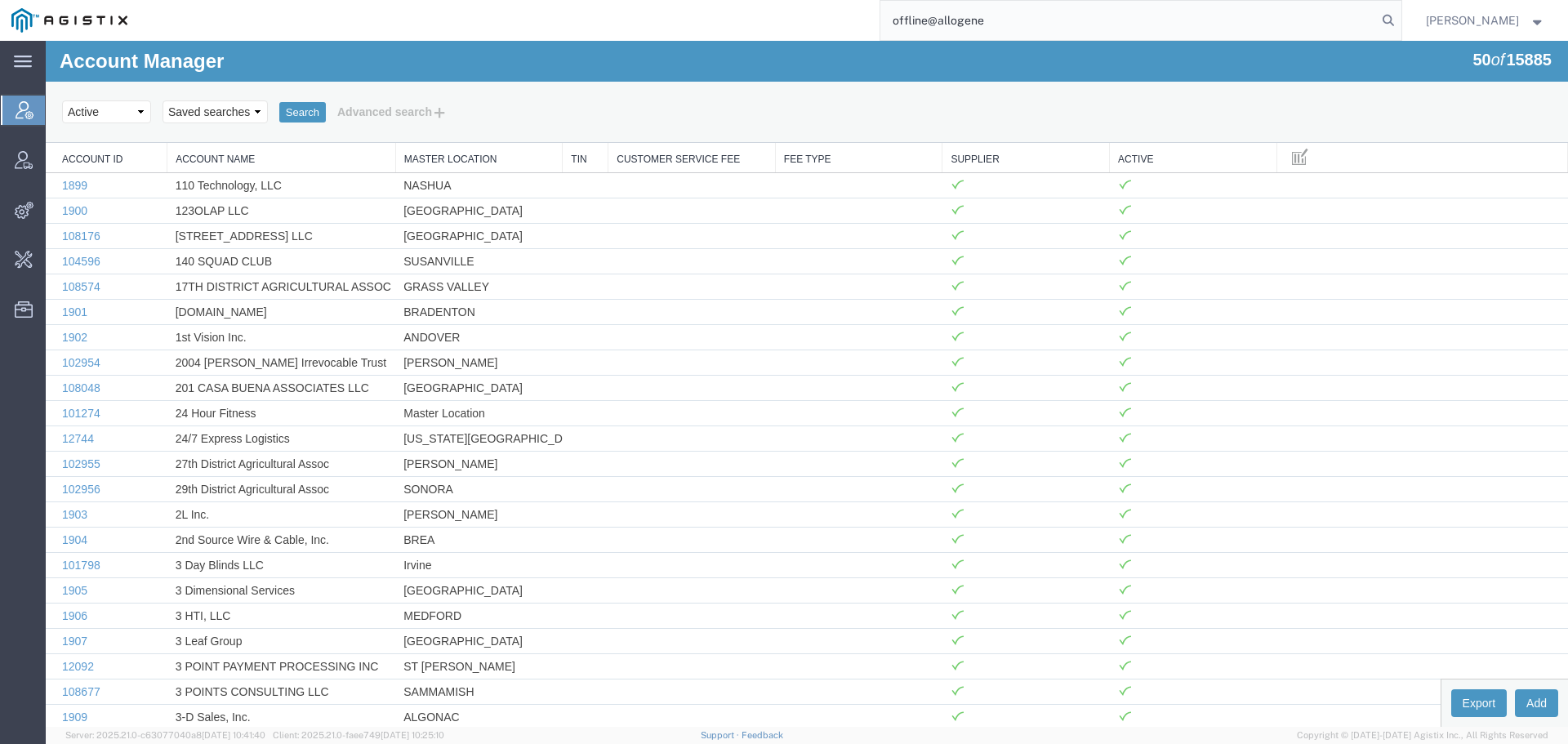
type input "offline@allogene"
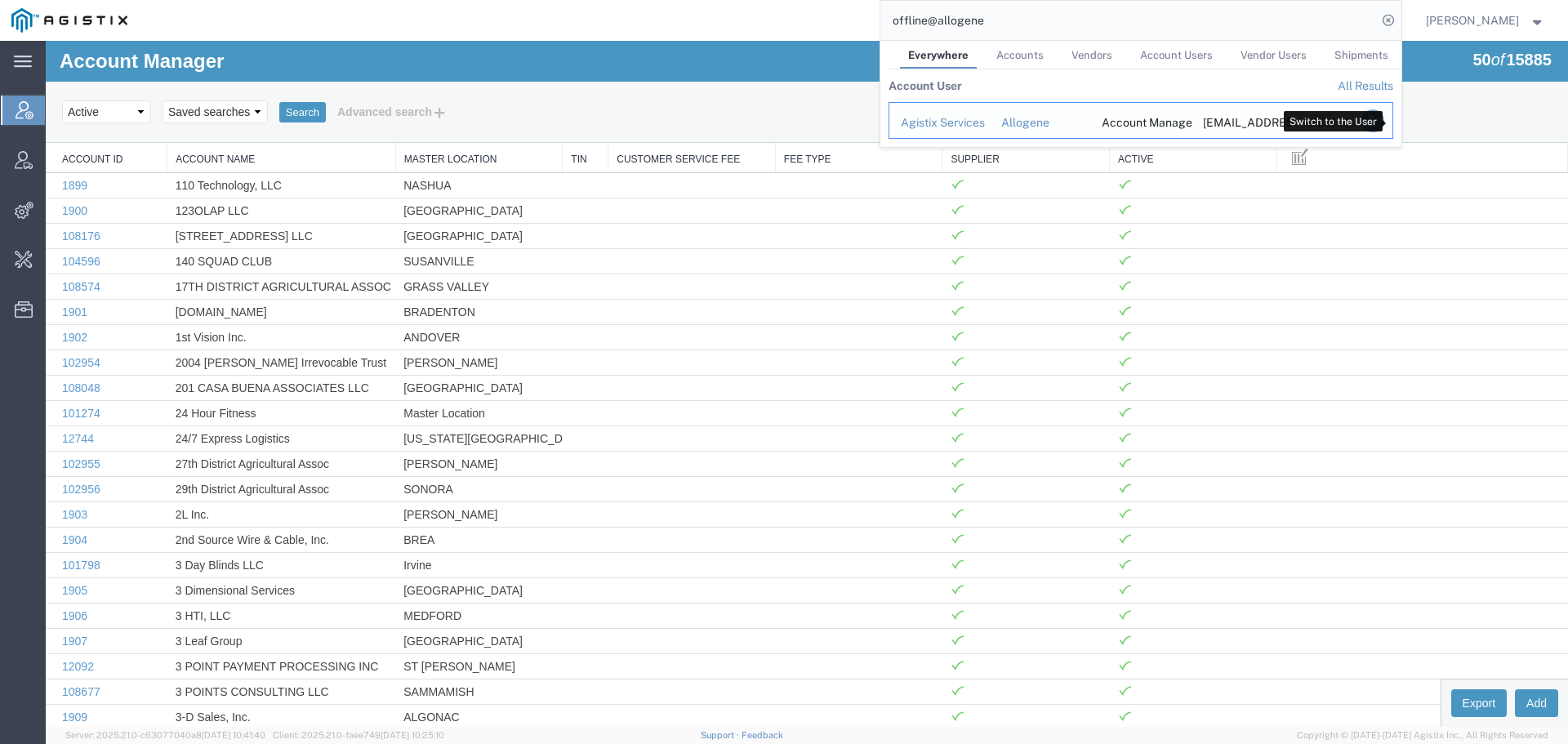
click at [1384, 111] on icon "Search Results" at bounding box center [1372, 120] width 23 height 23
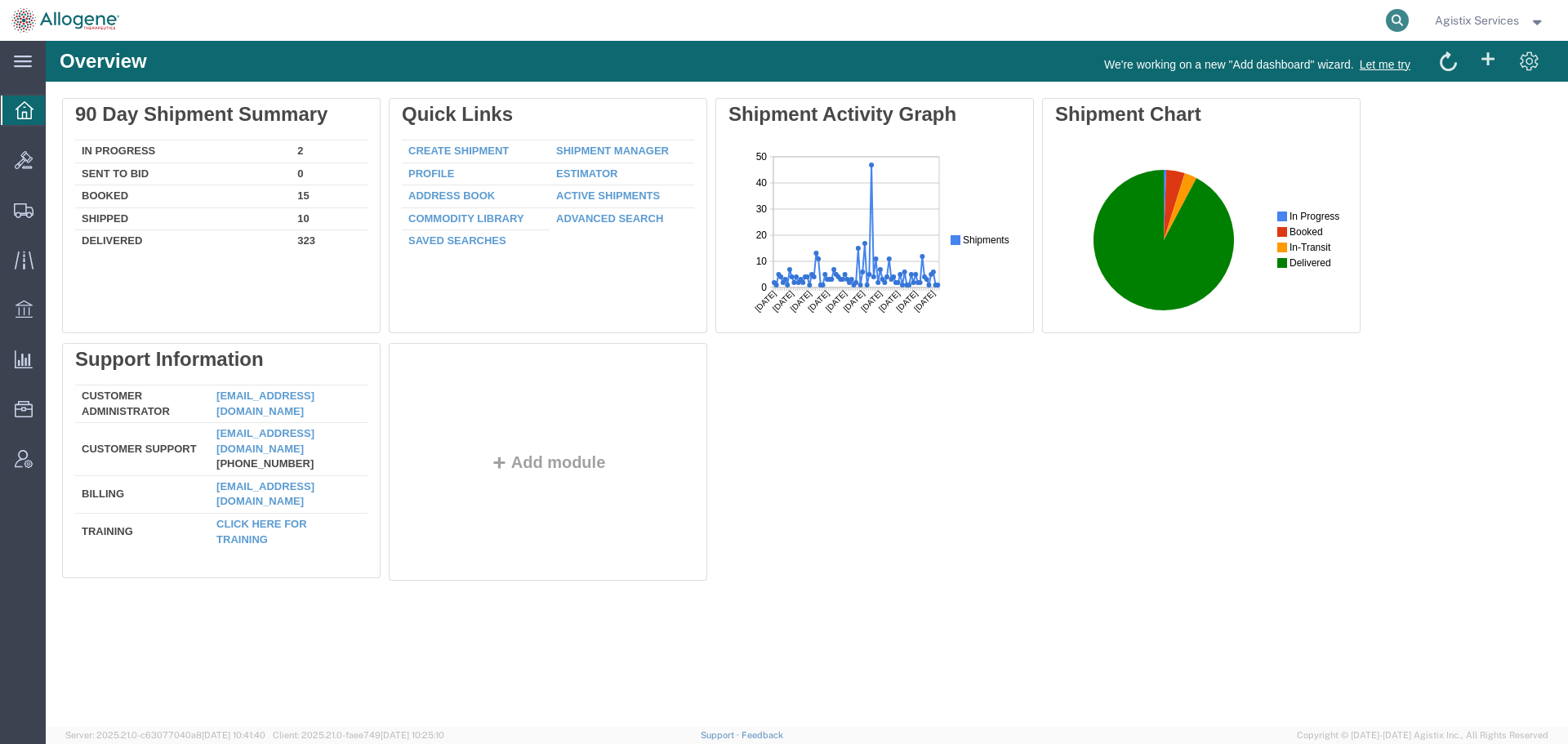
click at [1395, 22] on icon at bounding box center [1397, 20] width 23 height 23
paste input "57137047"
type input "57137047"
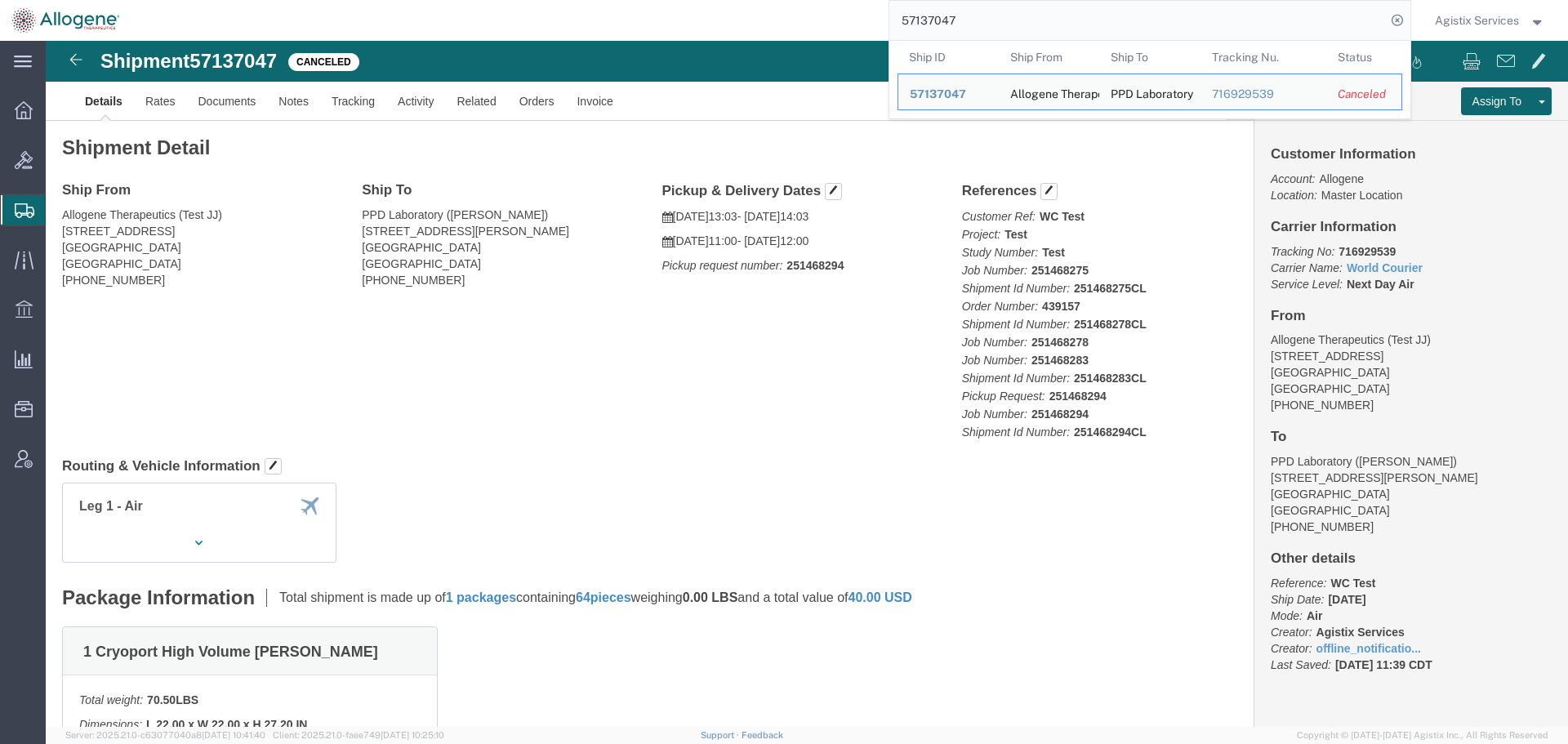
click p "Customer Ref: WC Test Project: Test Study Number: Test Job Number: 251468275 Sh…"
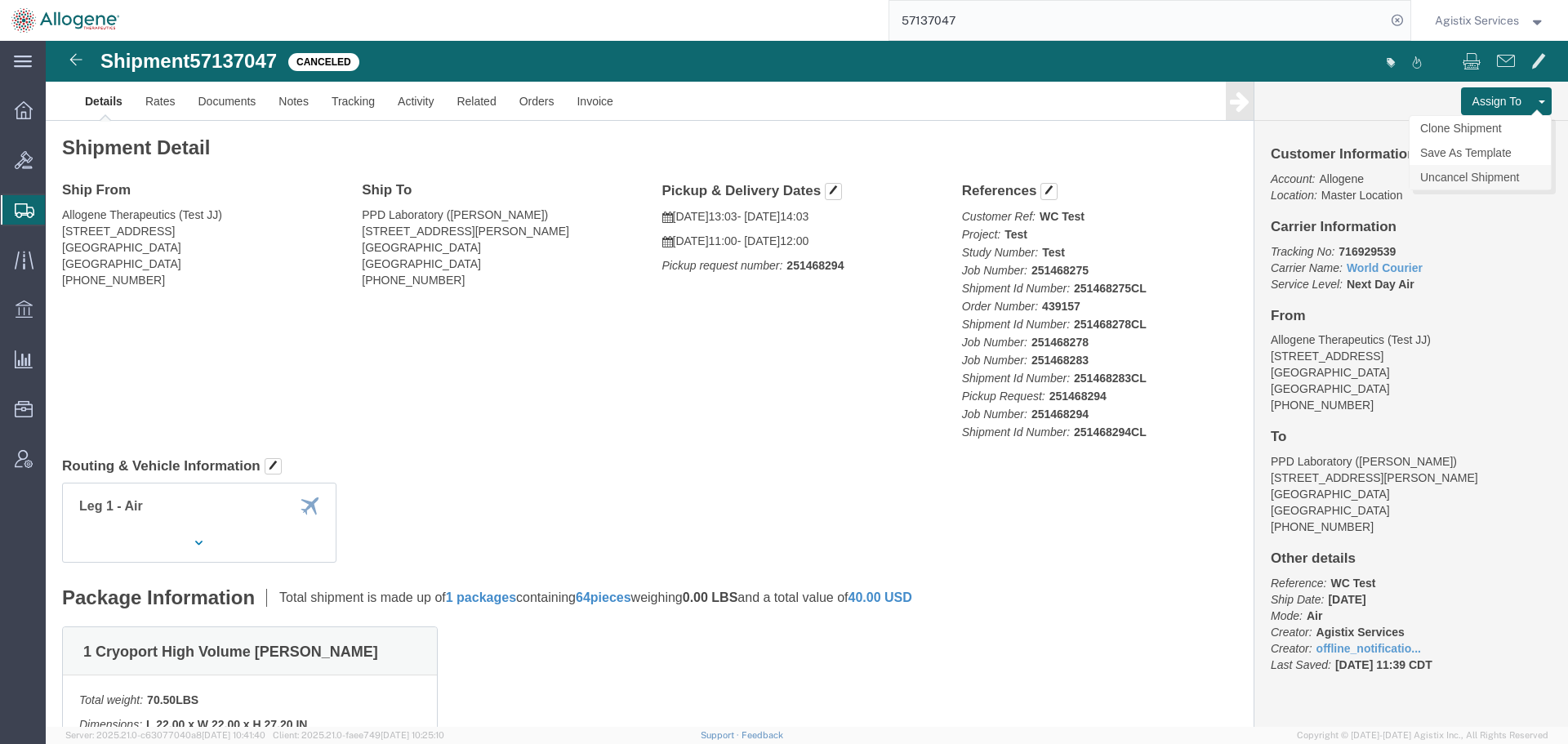
click link "Uncancel Shipment"
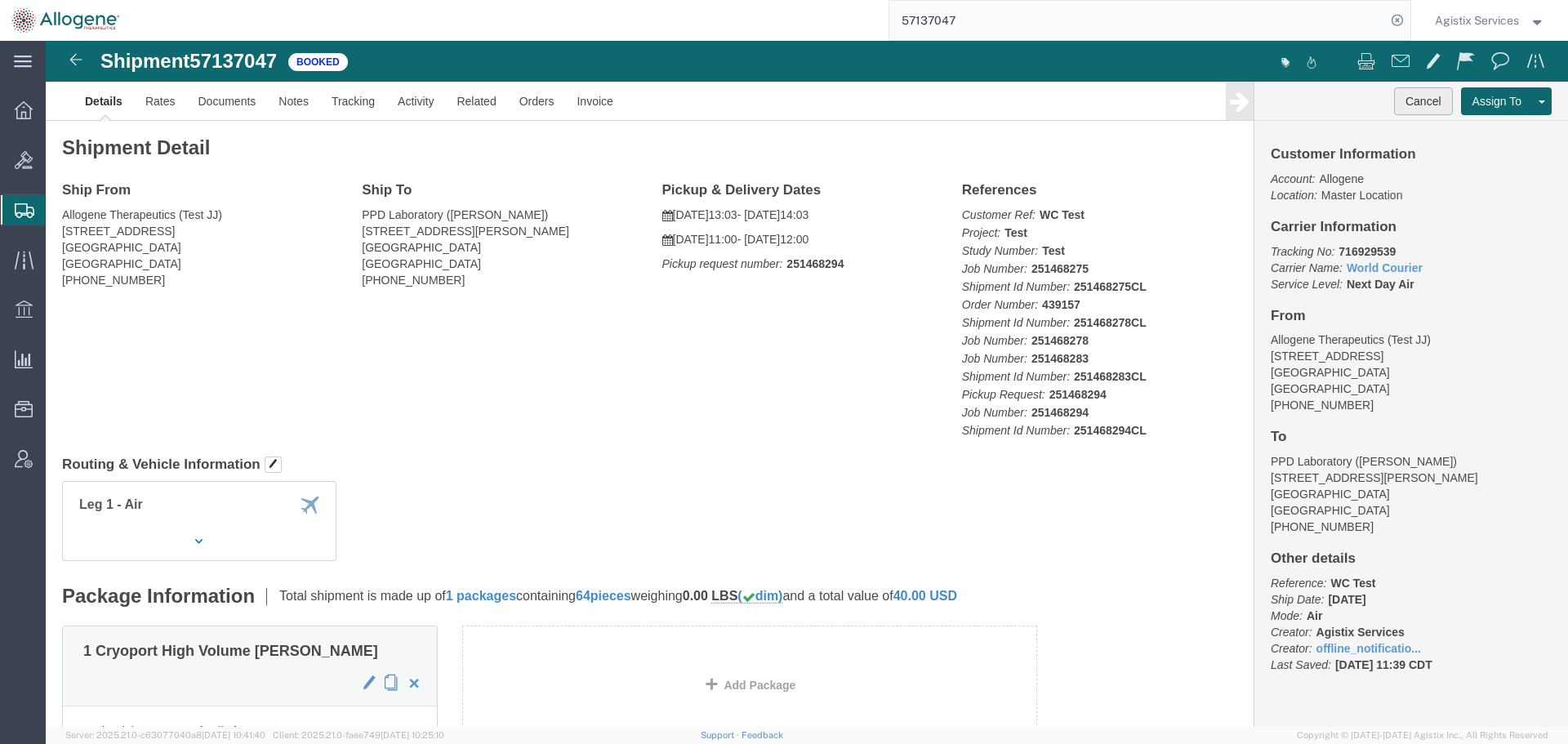
click button "Cancel"
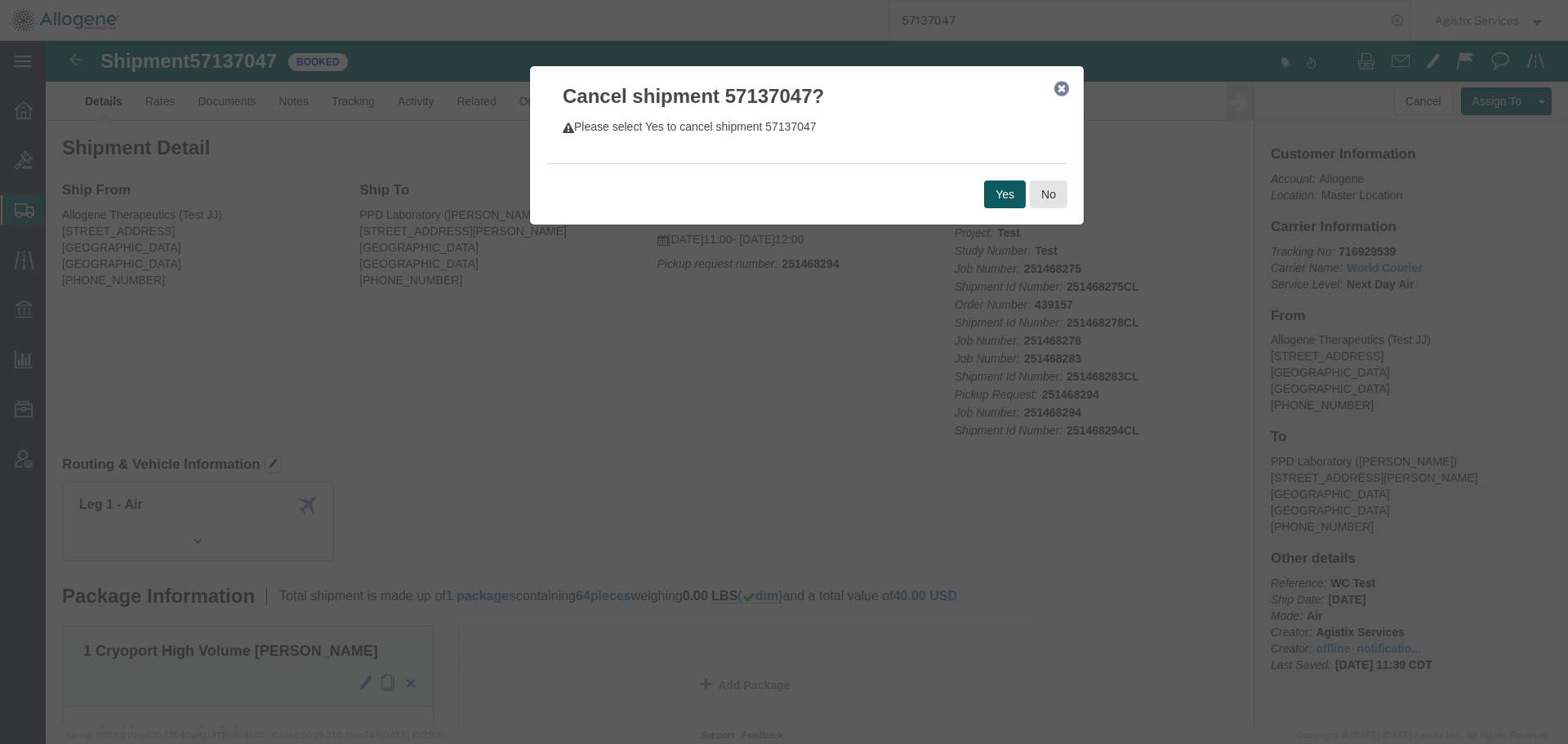
click button "Yes"
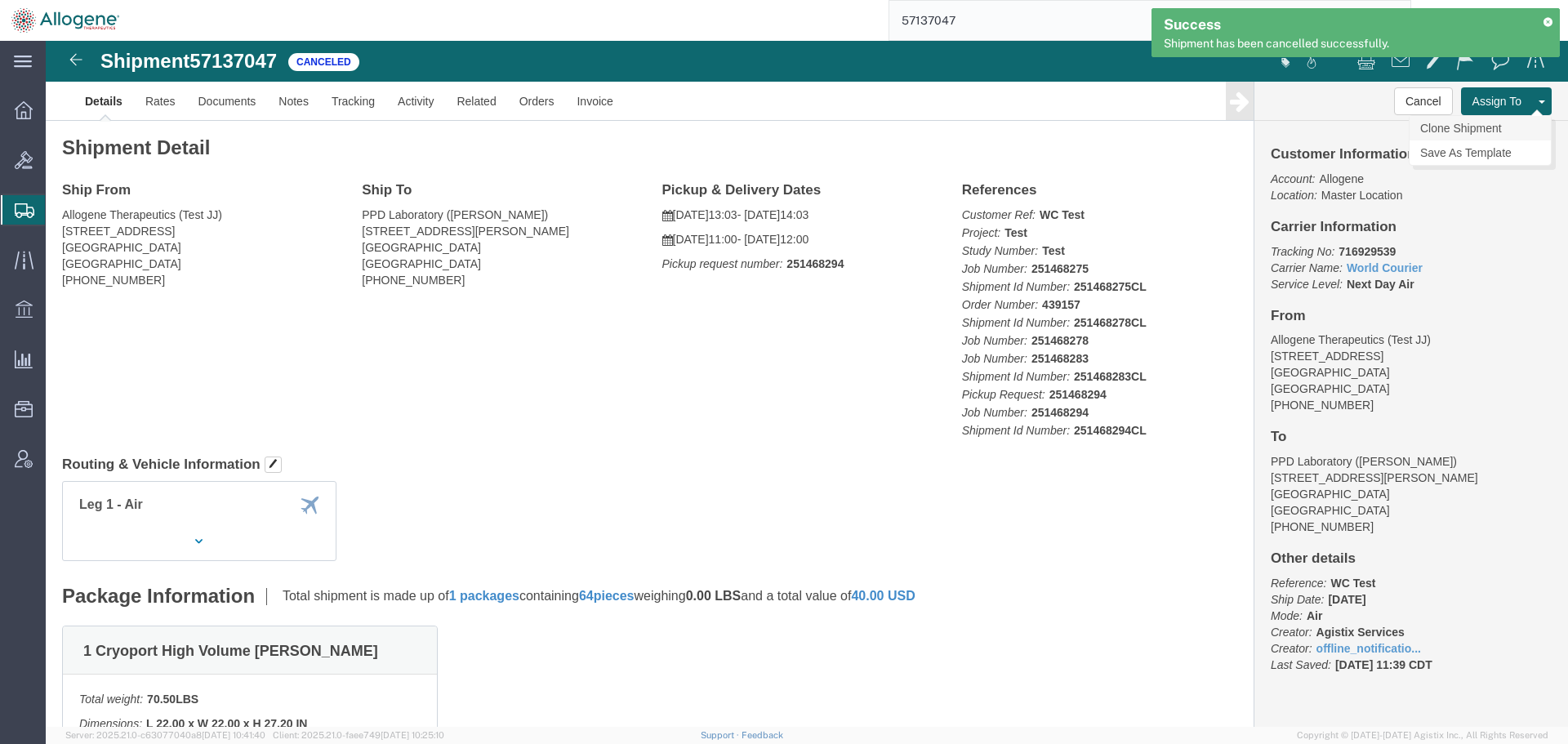
click link "Clone Shipment"
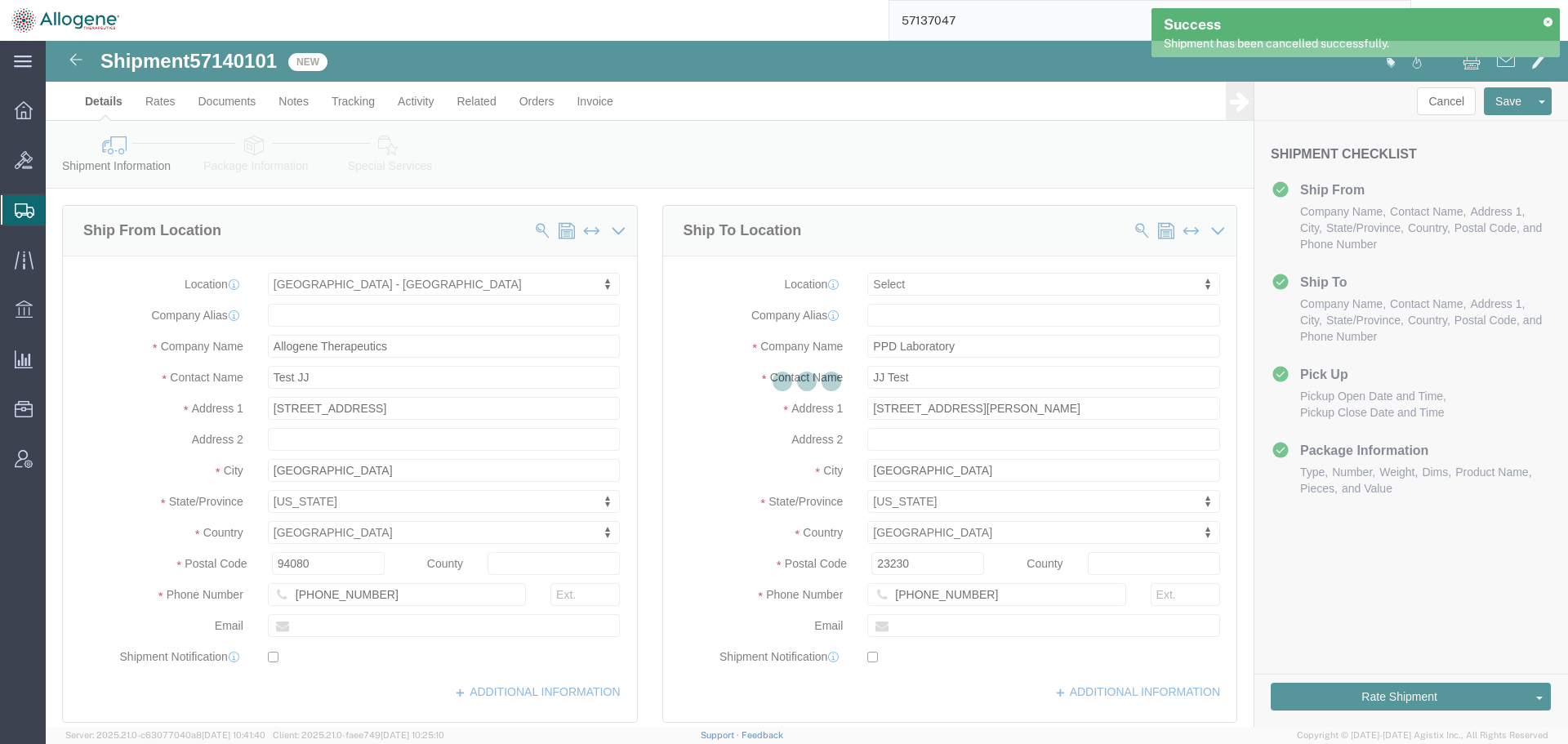
select select "52632"
select select
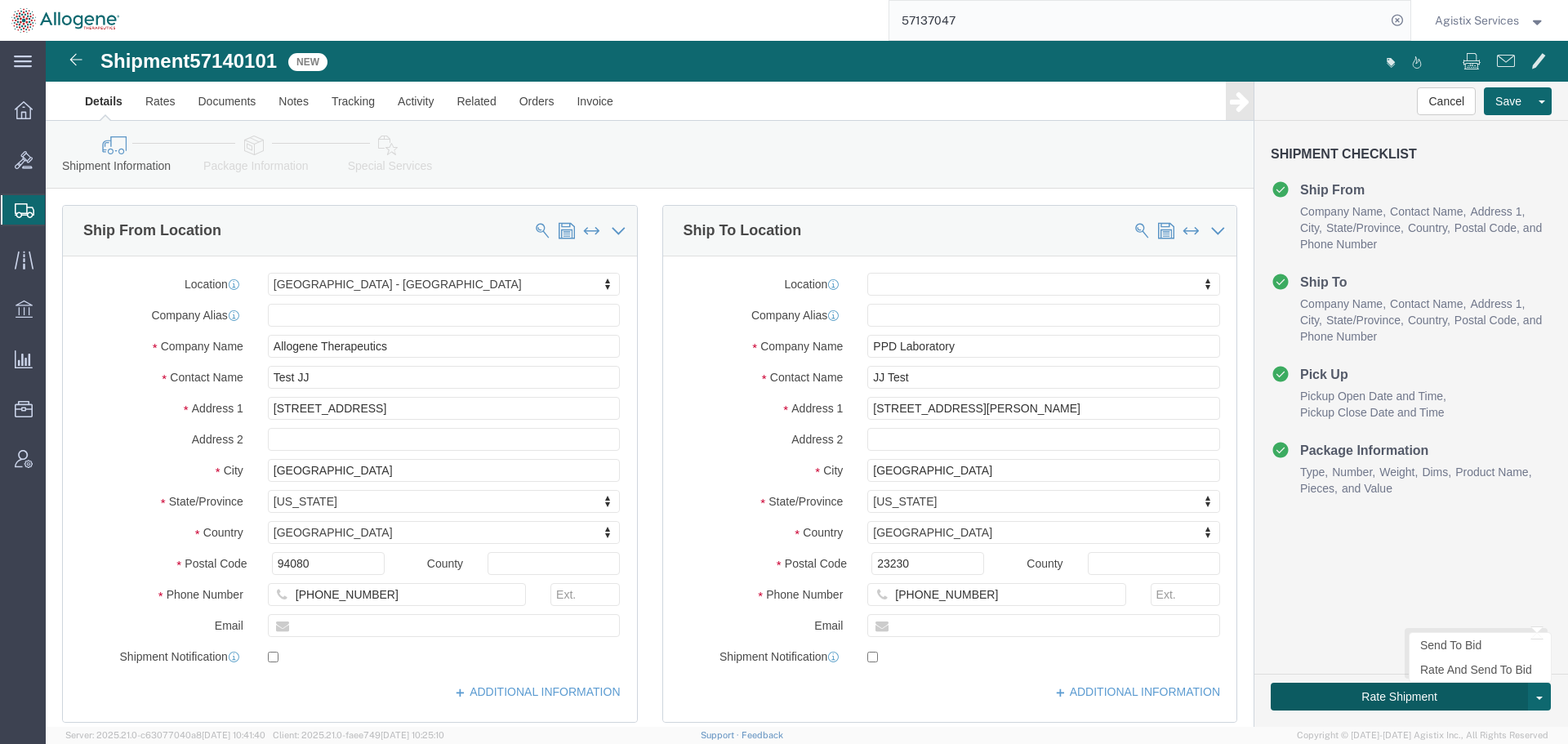
click button "Rate Shipment"
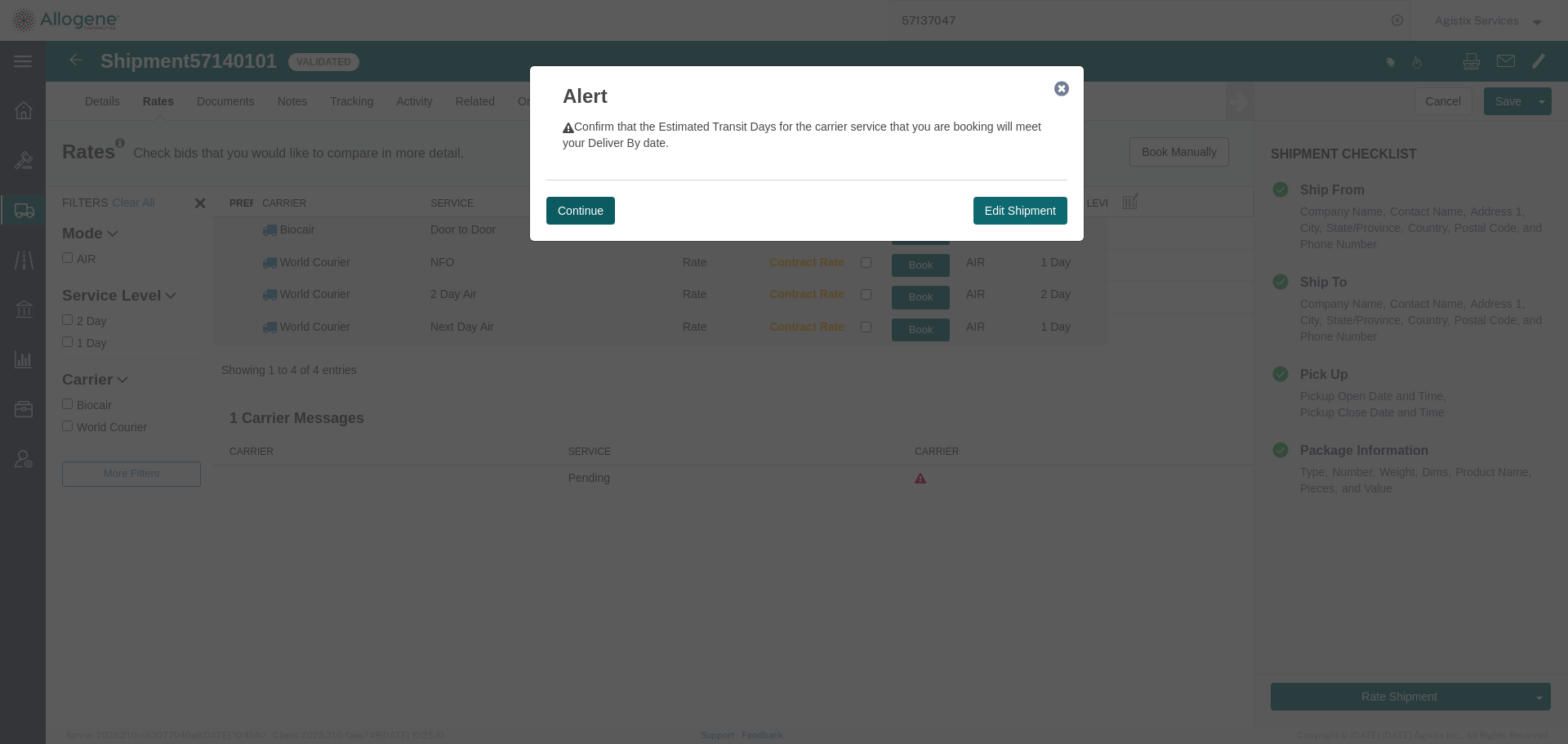
click at [563, 199] on button "Continue" at bounding box center [580, 211] width 69 height 28
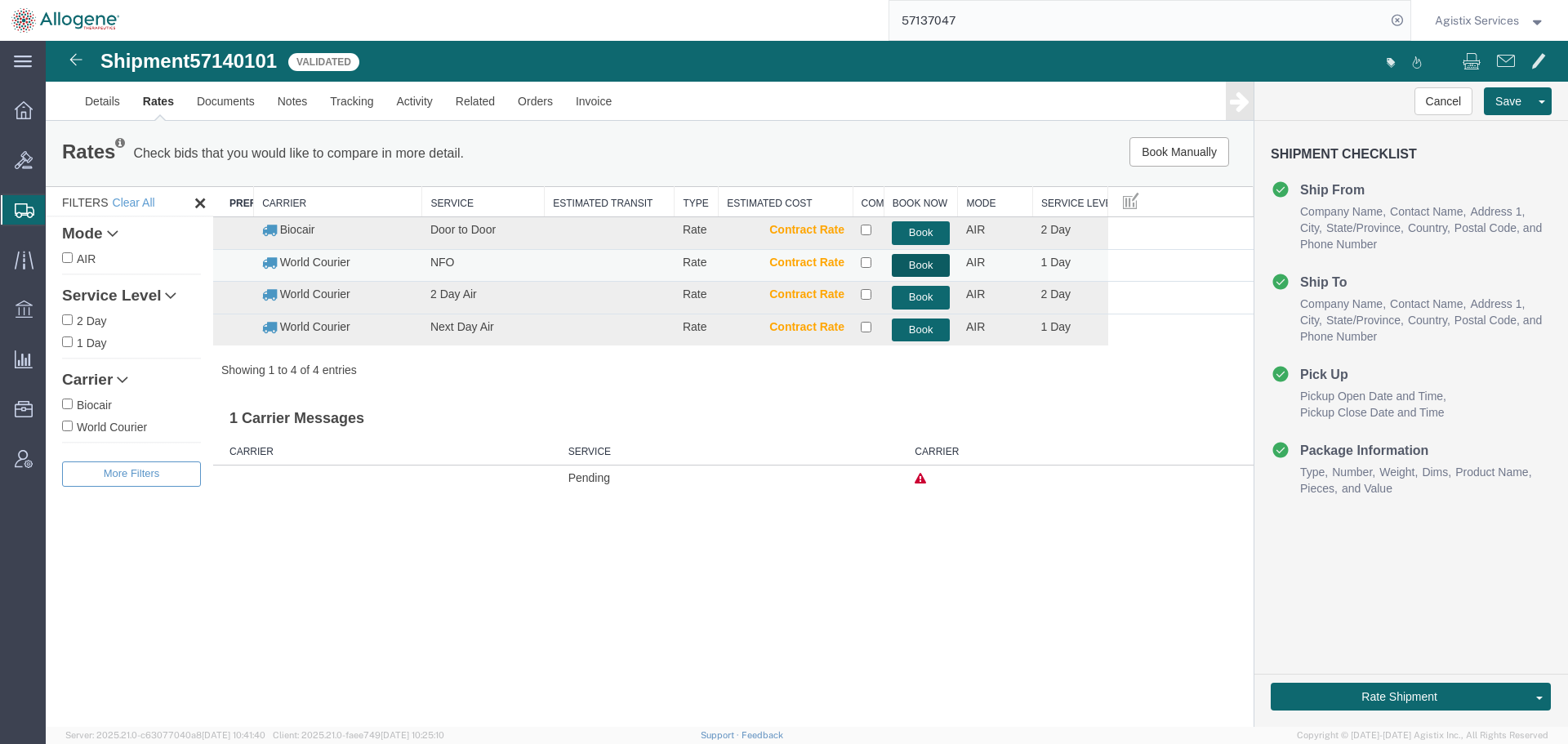
click at [946, 272] on button "Book" at bounding box center [921, 266] width 58 height 24
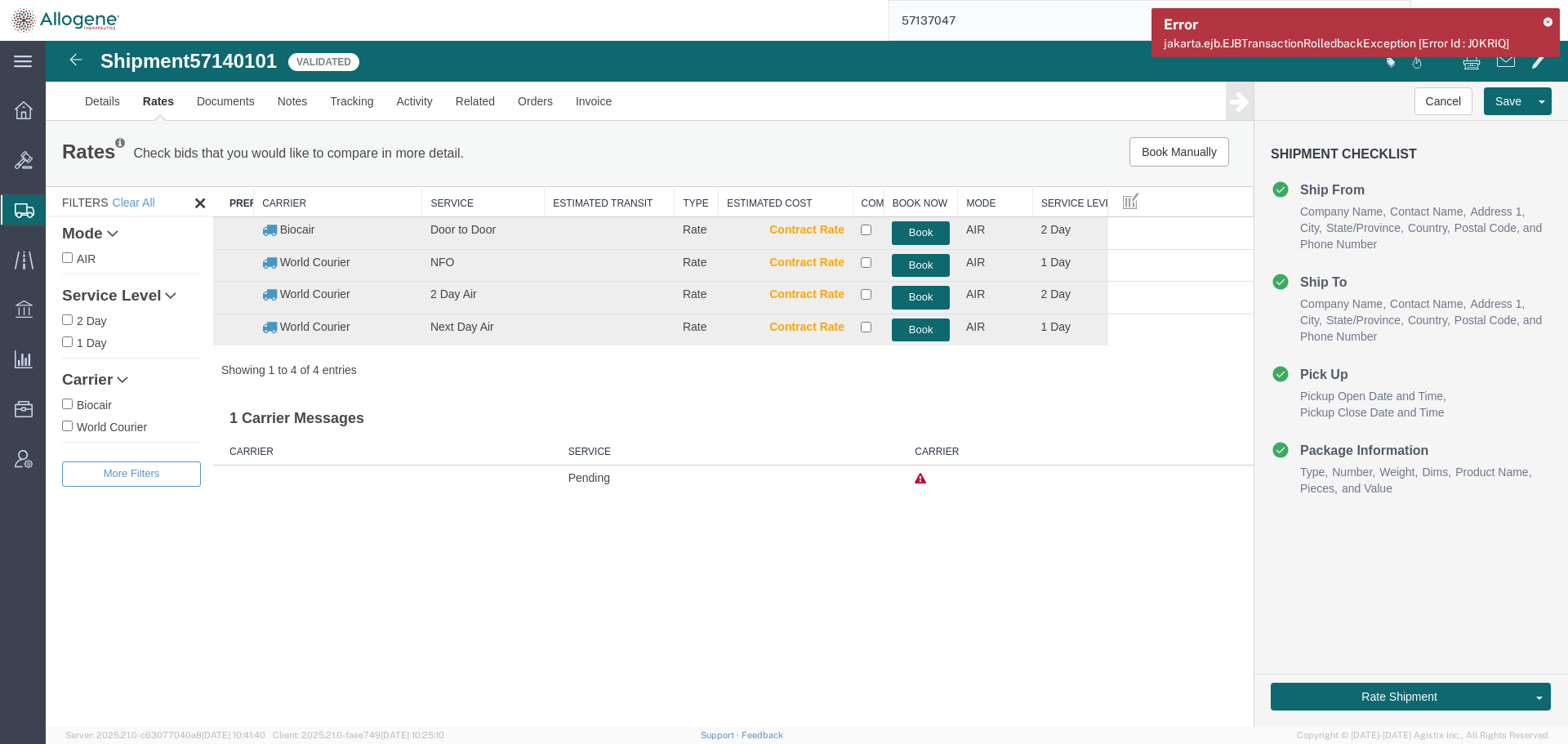
click at [153, 109] on link "Rates" at bounding box center [158, 102] width 54 height 39
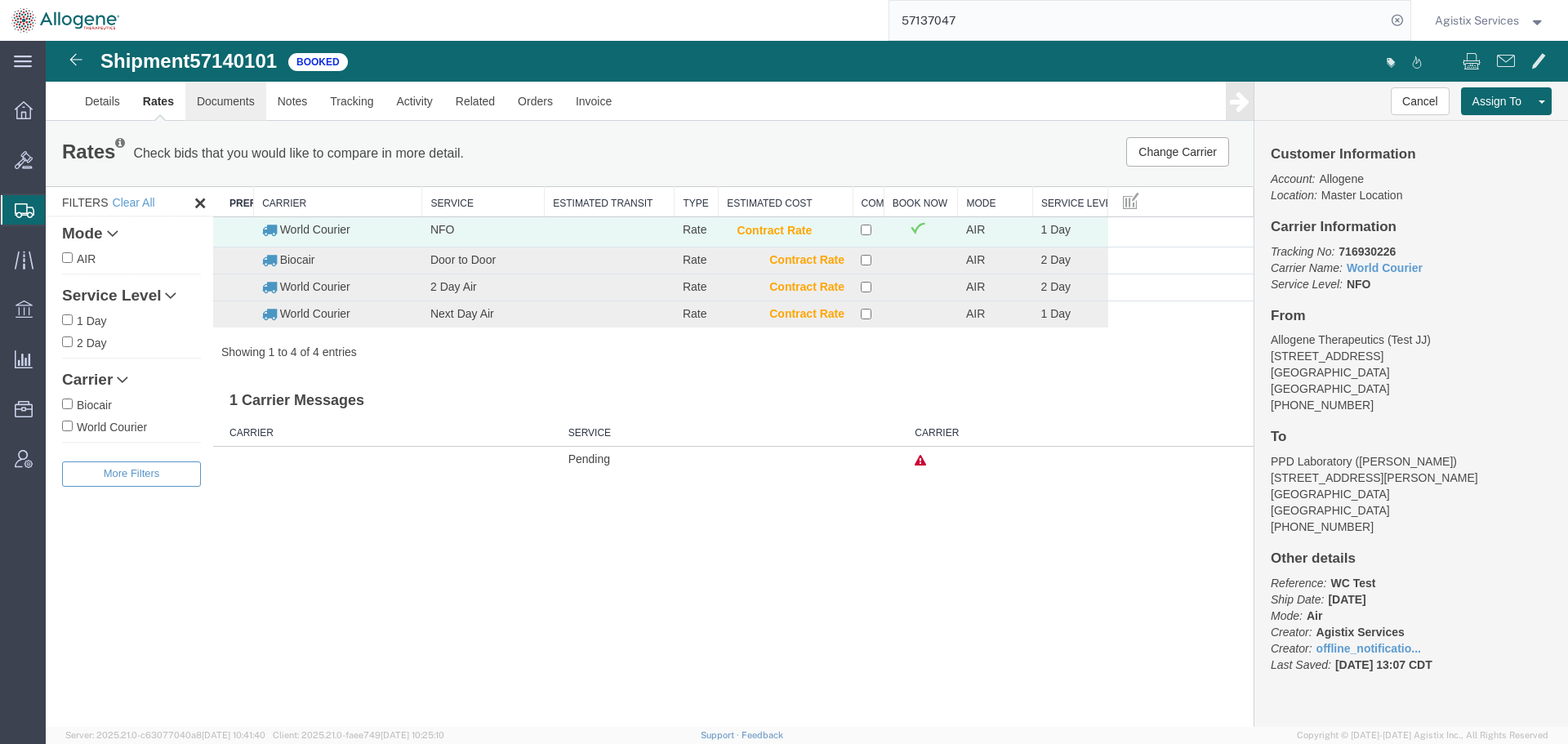
click at [222, 102] on link "Documents" at bounding box center [226, 102] width 81 height 39
click at [1408, 102] on button "Cancel" at bounding box center [1419, 101] width 58 height 28
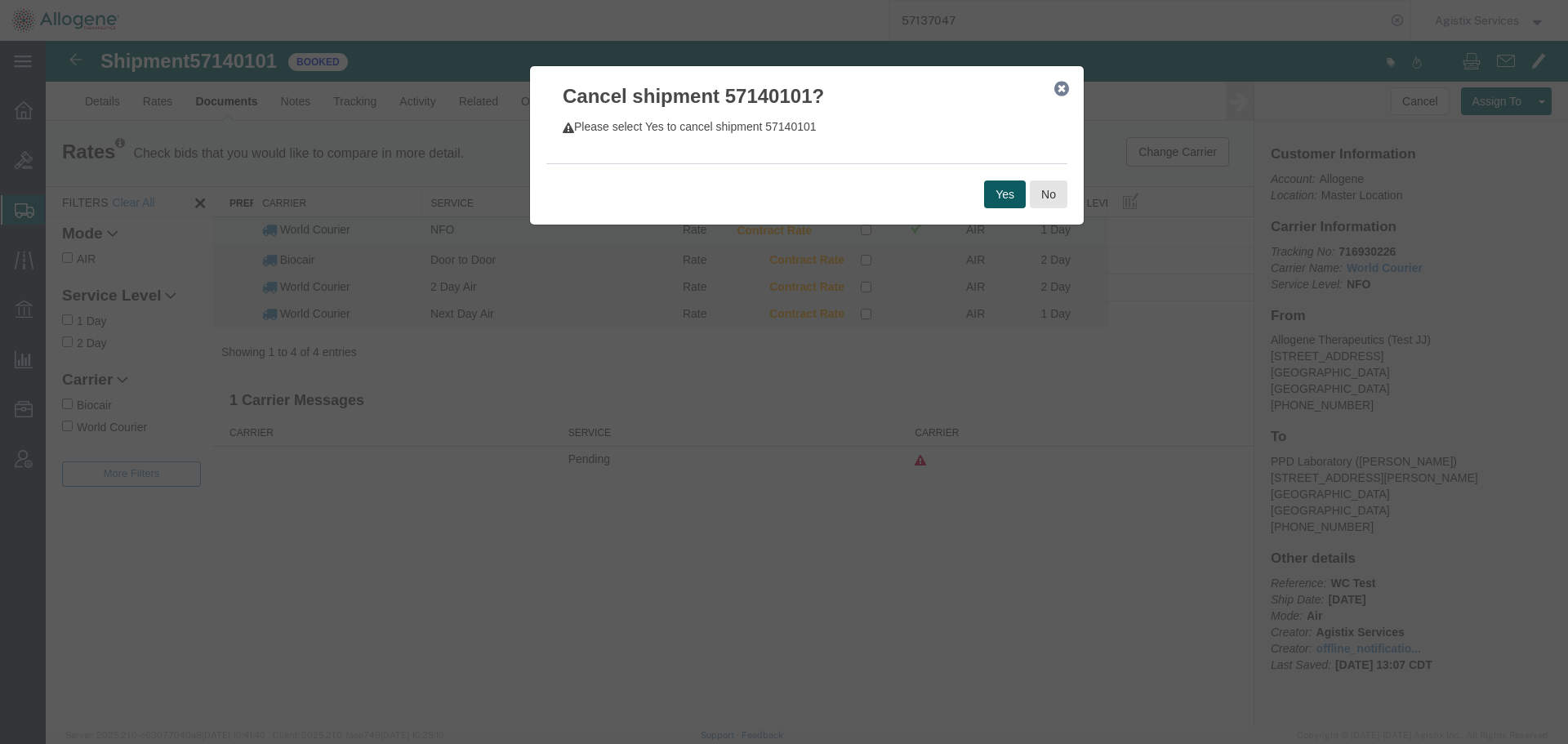
click at [1004, 191] on button "Yes" at bounding box center [1004, 194] width 41 height 28
